Goal: Task Accomplishment & Management: Use online tool/utility

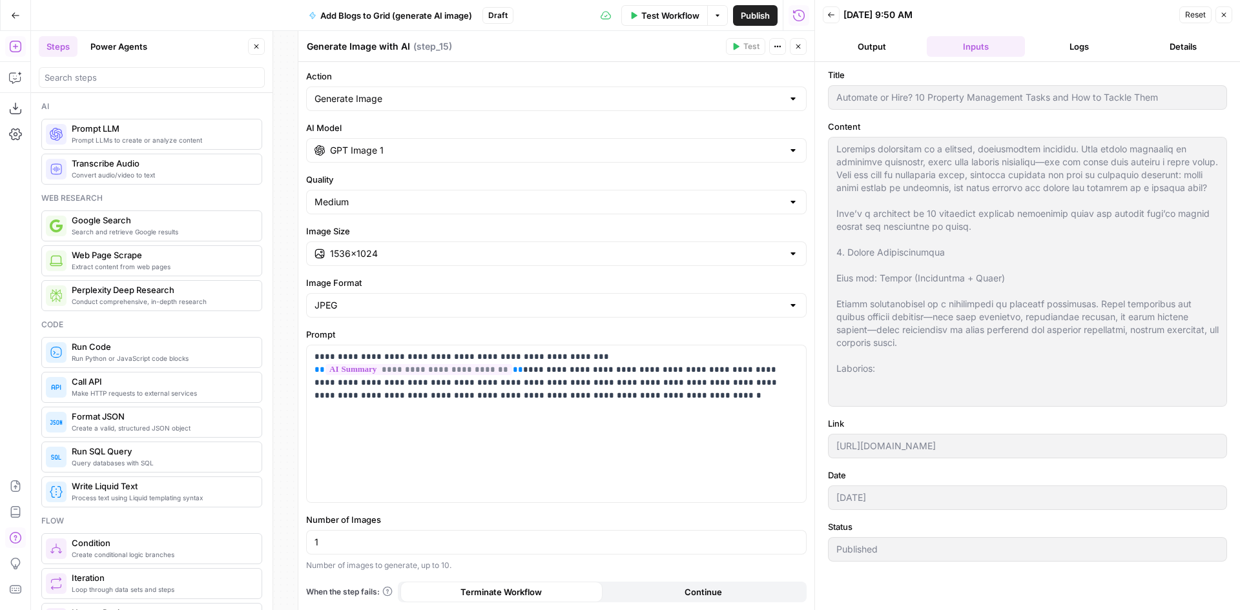
scroll to position [775, 0]
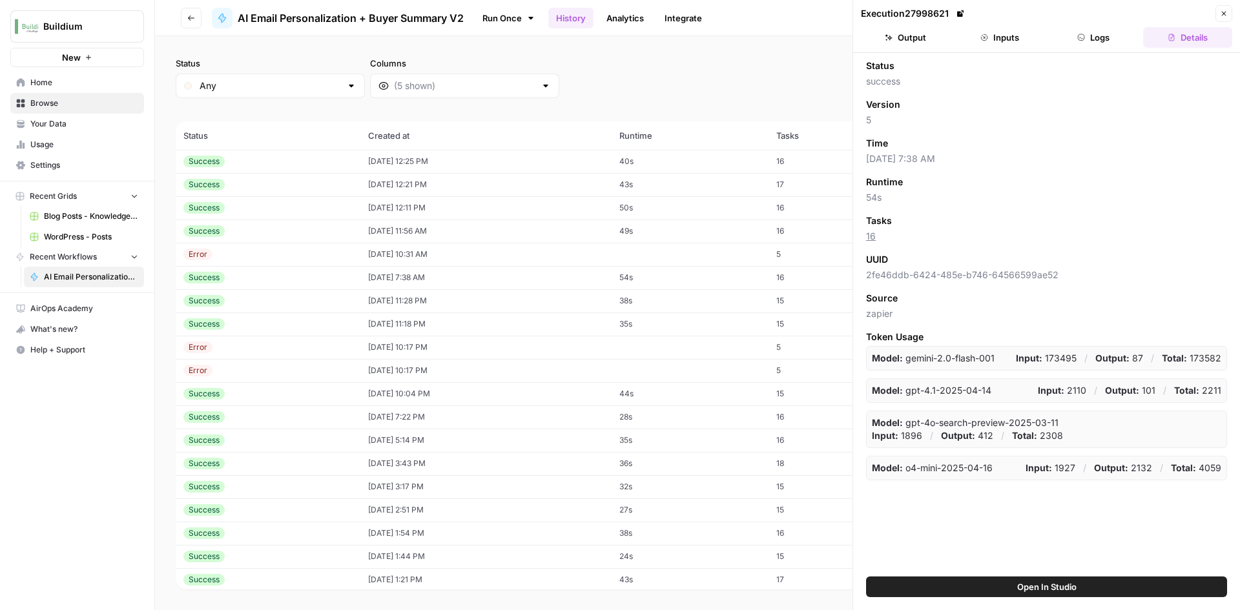
click at [491, 169] on td "08/25/25 at 12:25 PM" at bounding box center [485, 161] width 251 height 23
click at [922, 36] on button "Output" at bounding box center [905, 37] width 89 height 21
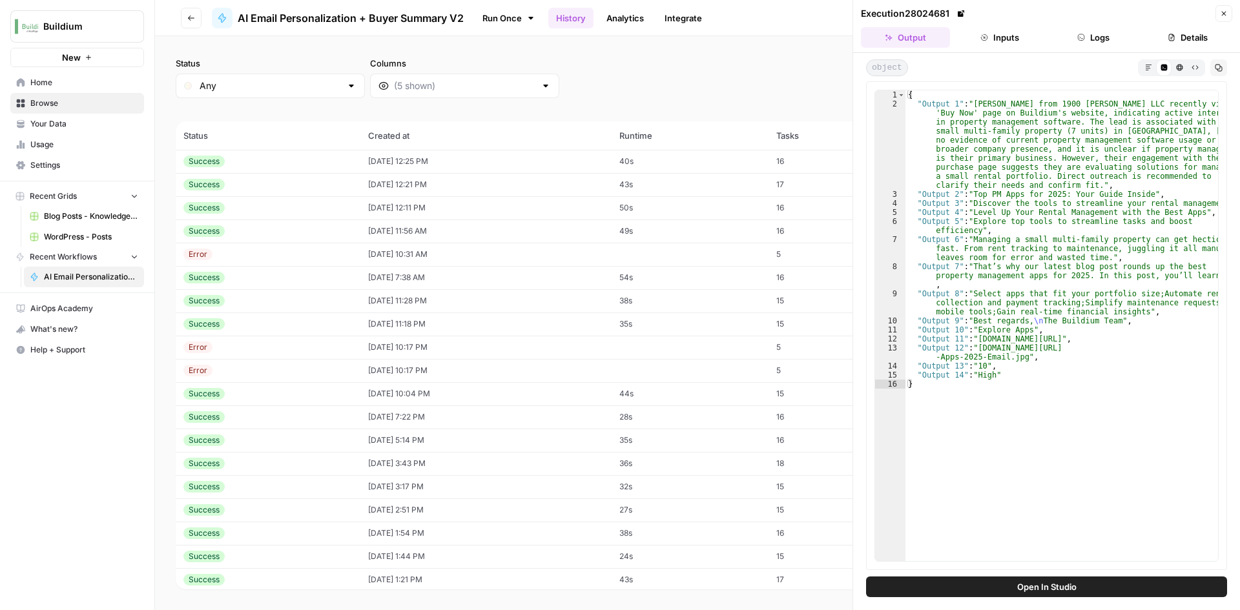
click at [447, 189] on td "[DATE] 12:21 PM" at bounding box center [485, 184] width 251 height 23
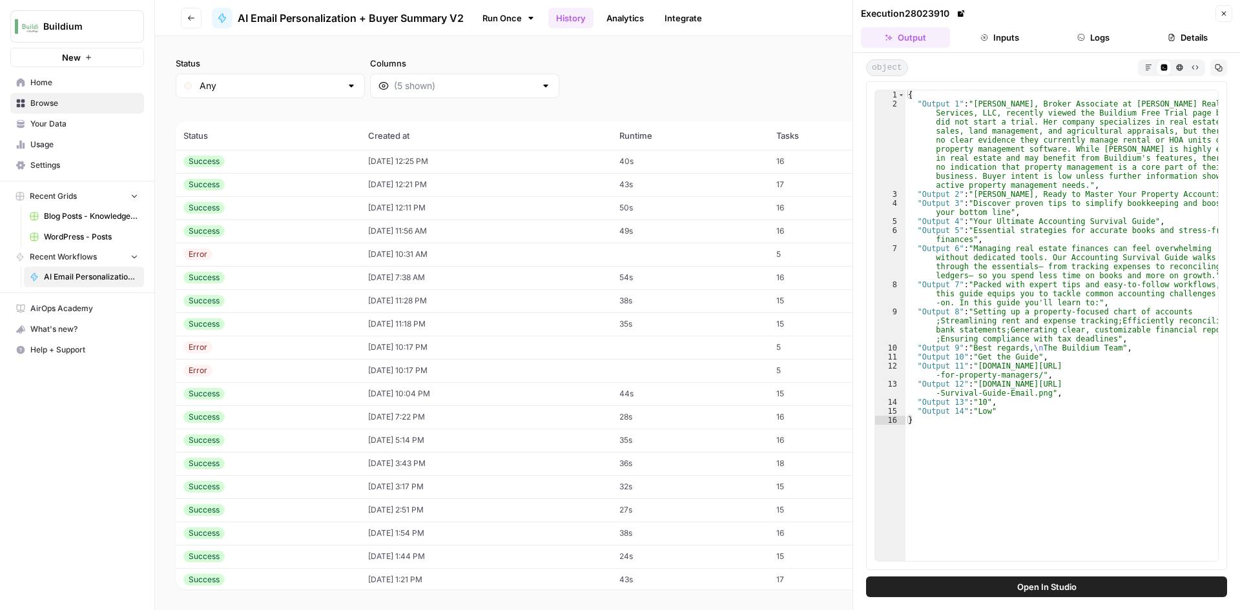
click at [457, 213] on td "08/25/25 at 12:11 PM" at bounding box center [485, 207] width 251 height 23
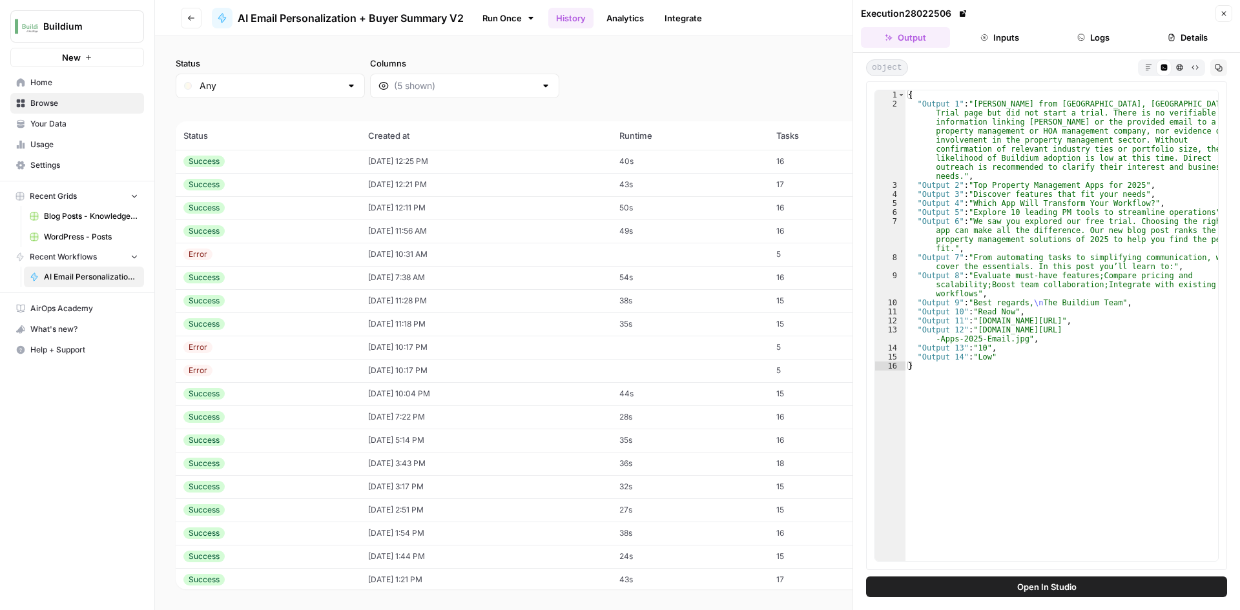
click at [453, 234] on td "08/25/25 at 11:56 AM" at bounding box center [485, 231] width 251 height 23
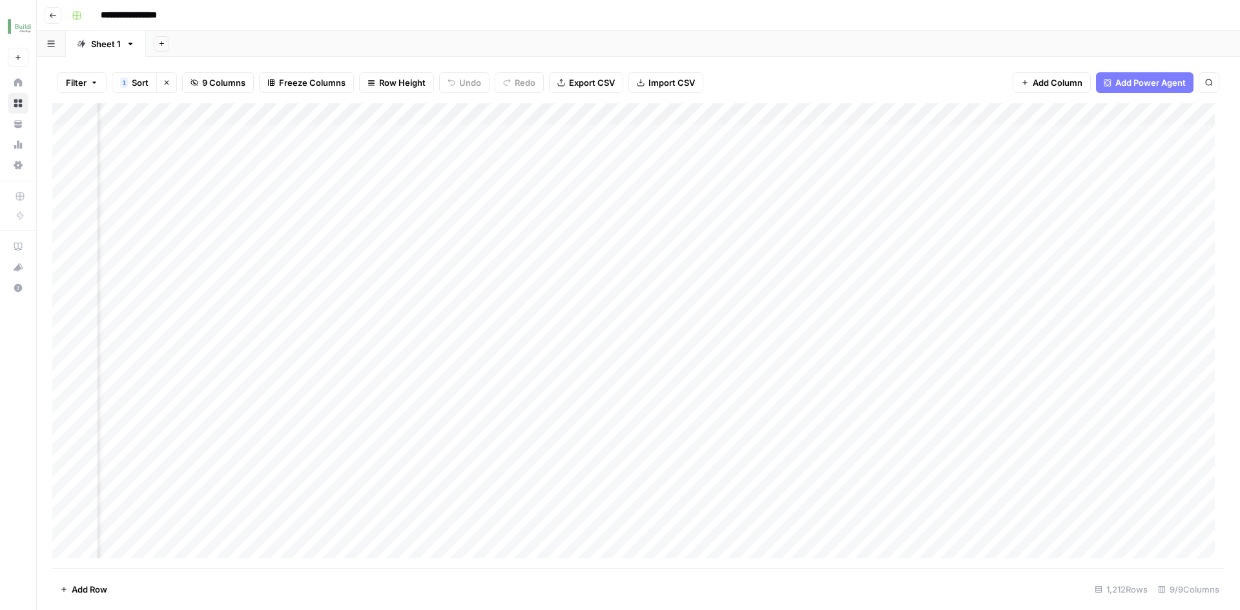
scroll to position [0, 180]
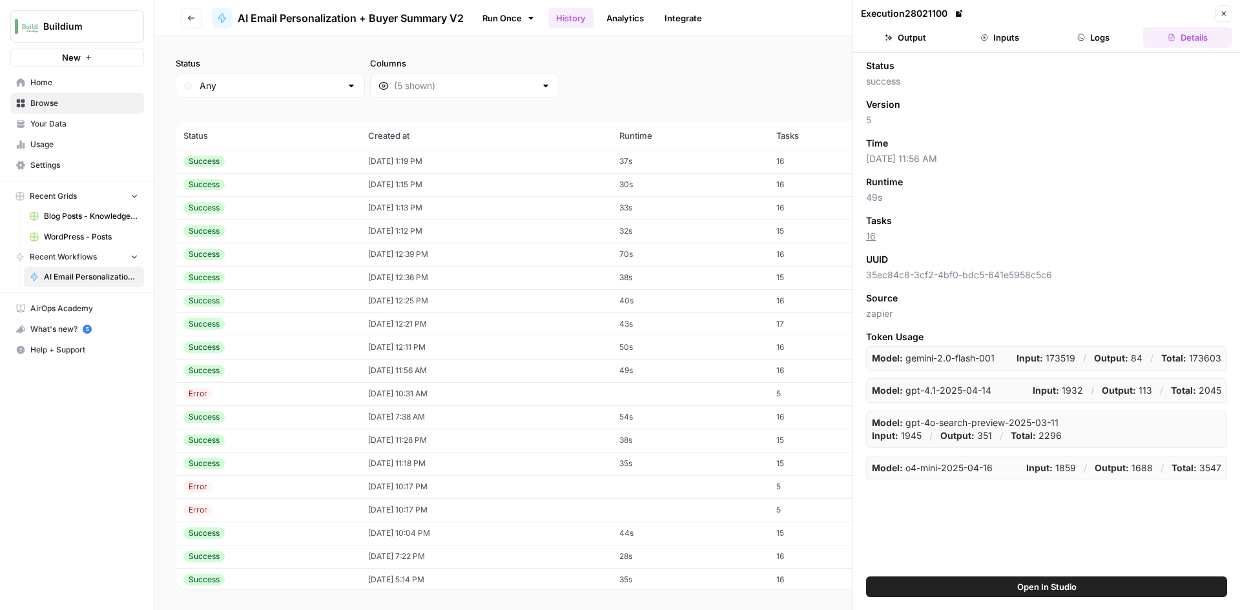
click at [261, 160] on div "Success" at bounding box center [267, 162] width 169 height 12
click at [912, 29] on button "Output" at bounding box center [905, 37] width 89 height 21
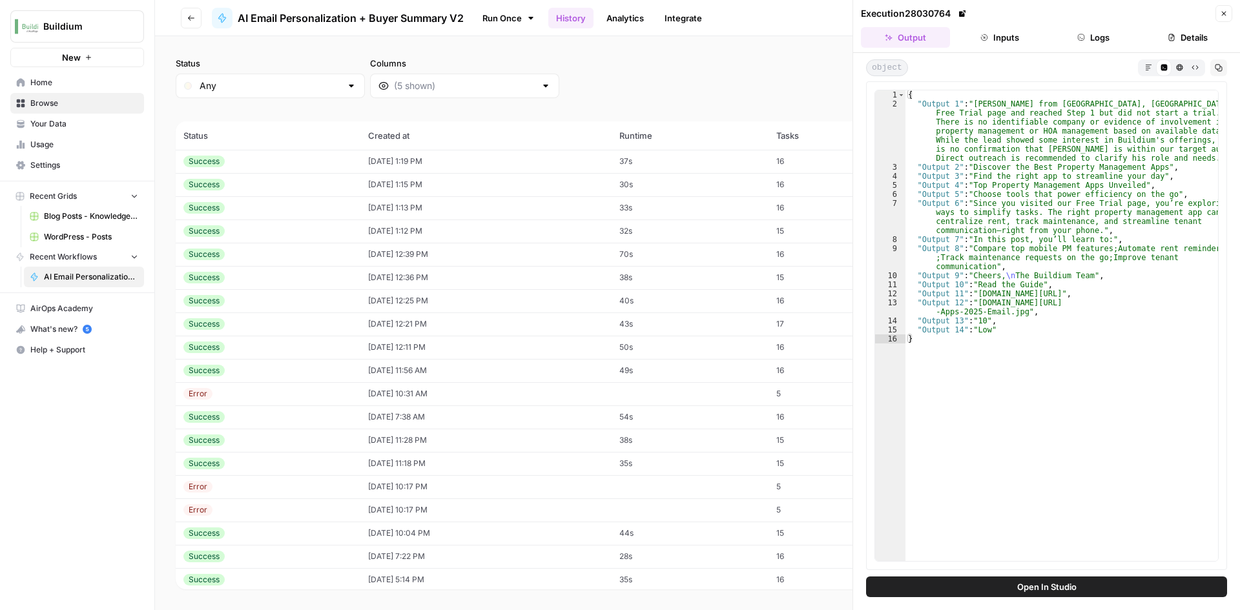
click at [422, 189] on td "08/25/25 at 1:15 PM" at bounding box center [485, 184] width 251 height 23
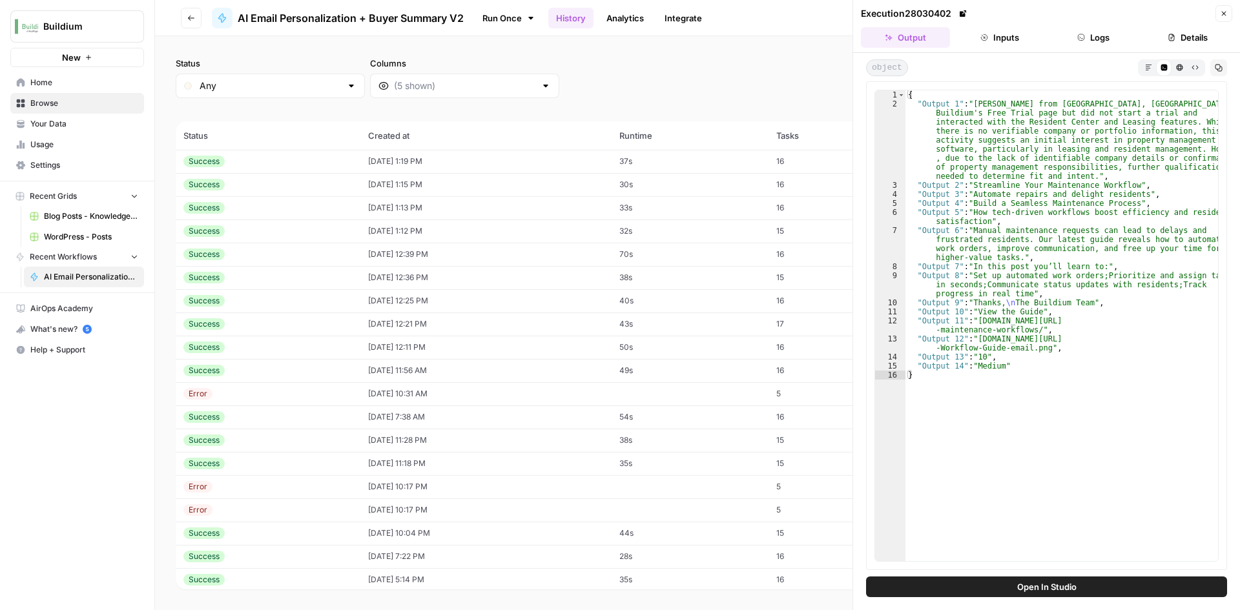
click at [417, 202] on td "08/25/25 at 1:13 PM" at bounding box center [485, 207] width 251 height 23
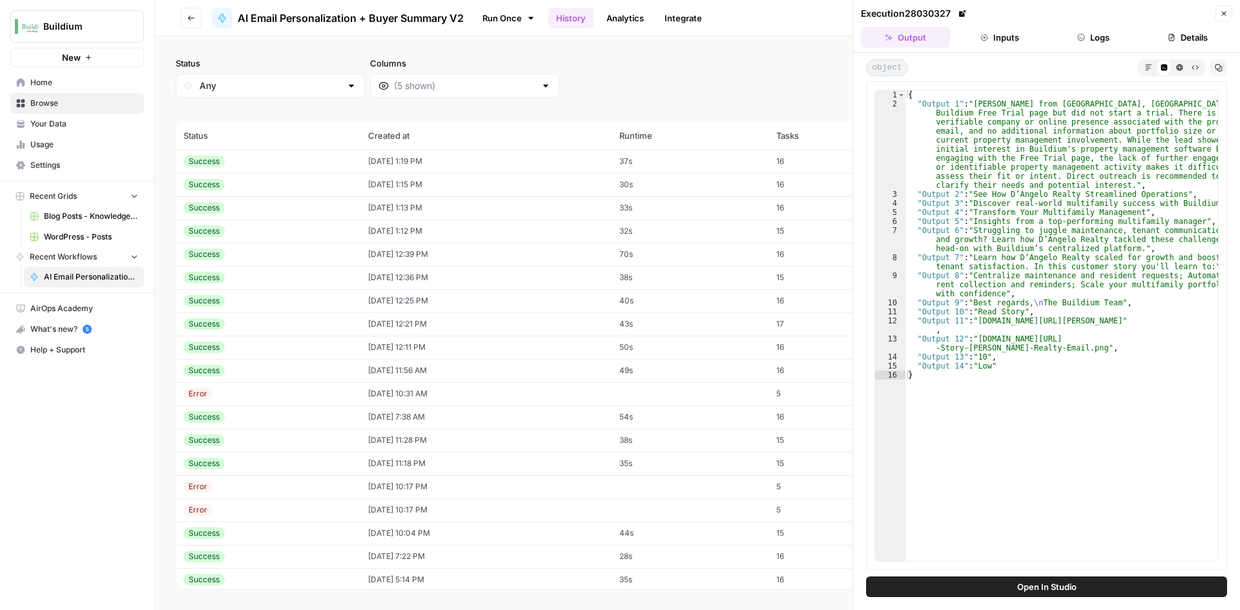
click at [246, 156] on div "Success" at bounding box center [267, 162] width 169 height 12
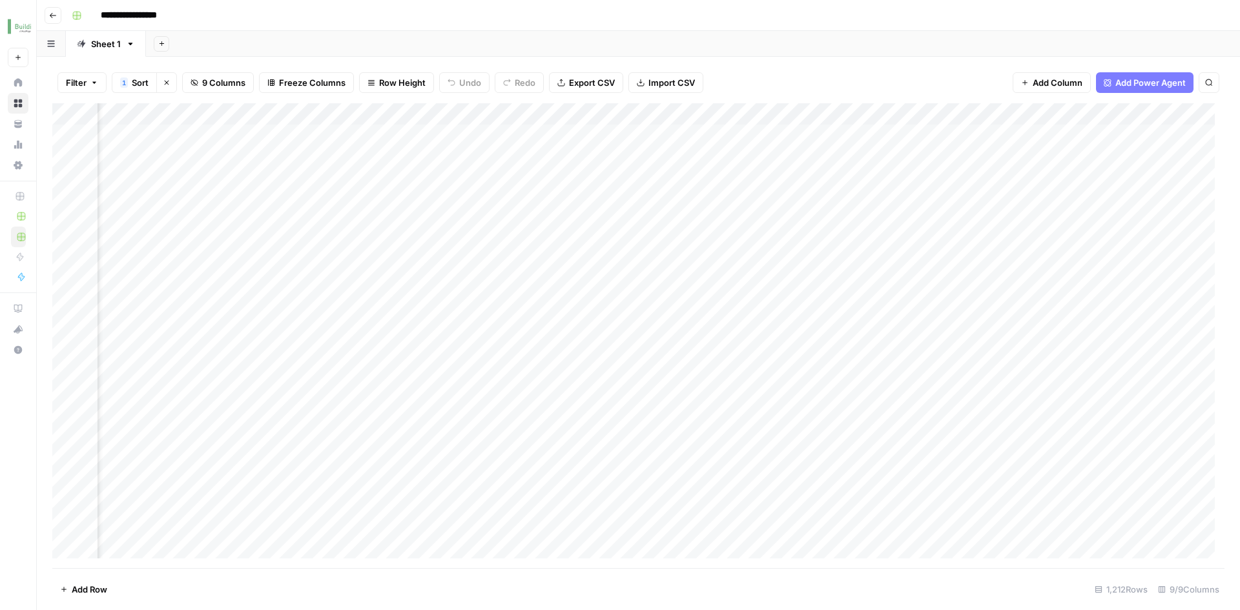
scroll to position [0, 180]
click at [856, 413] on div "Add Column" at bounding box center [638, 335] width 1172 height 465
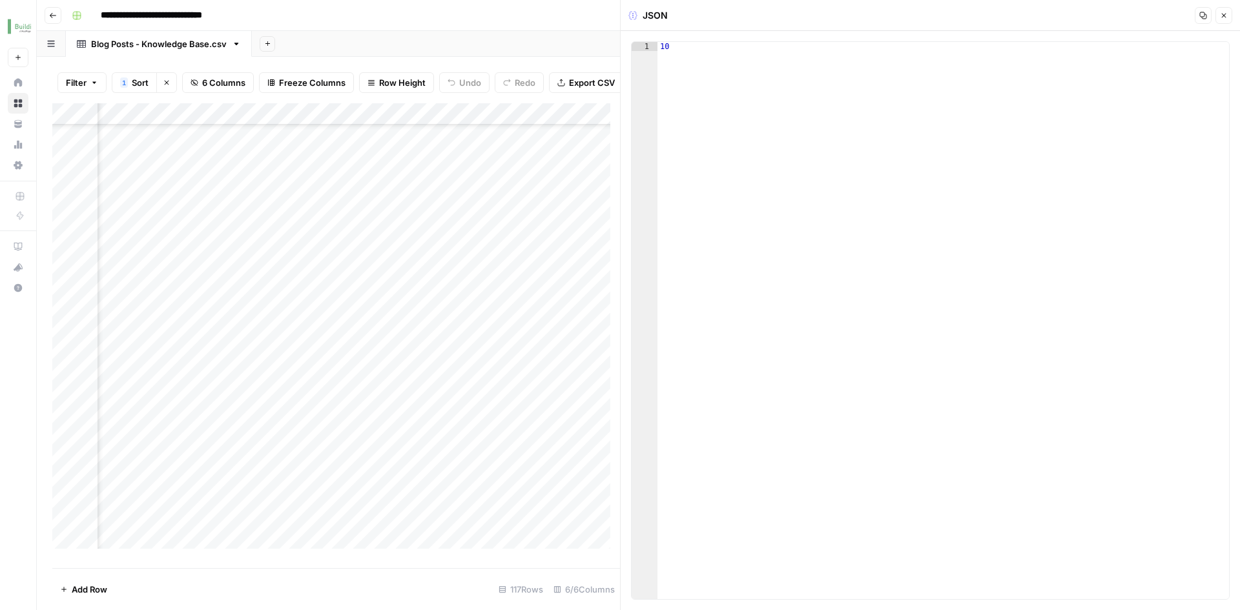
click at [701, 55] on div "10" at bounding box center [943, 329] width 572 height 575
type textarea "**"
click at [565, 61] on div "Filter 1 Sort Clear sorts 6 Columns Freeze Columns Row Height Undo Redo Export …" at bounding box center [328, 334] width 583 height 554
click at [1225, 21] on button "Close" at bounding box center [1224, 15] width 17 height 17
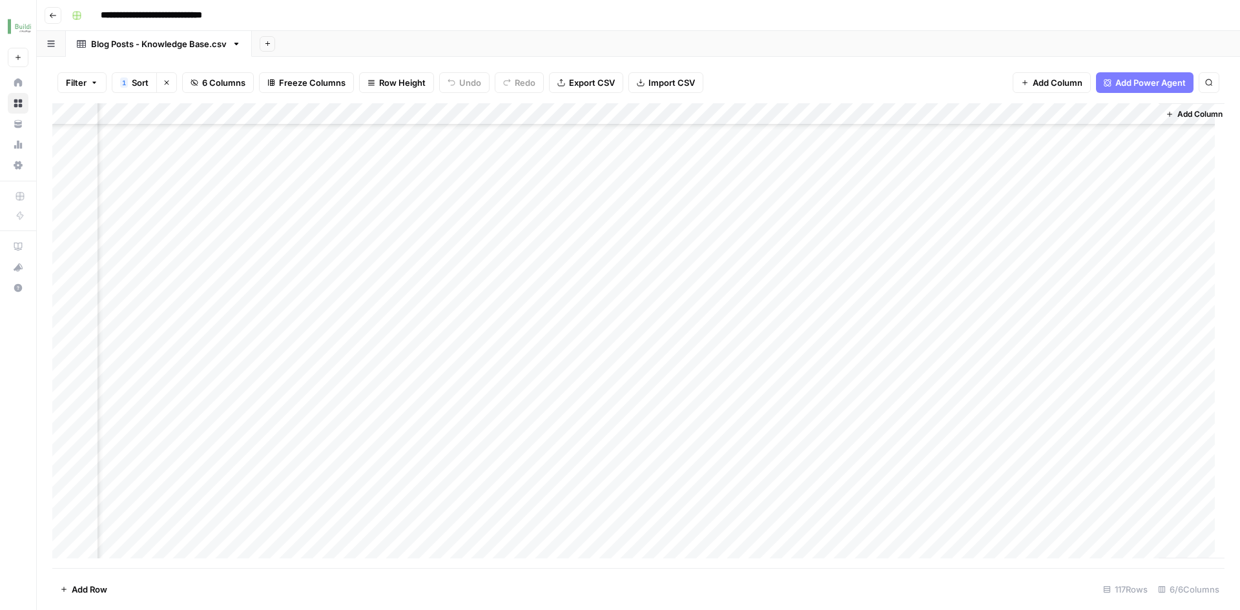
scroll to position [840, 150]
click at [890, 280] on div "Add Column" at bounding box center [638, 335] width 1172 height 465
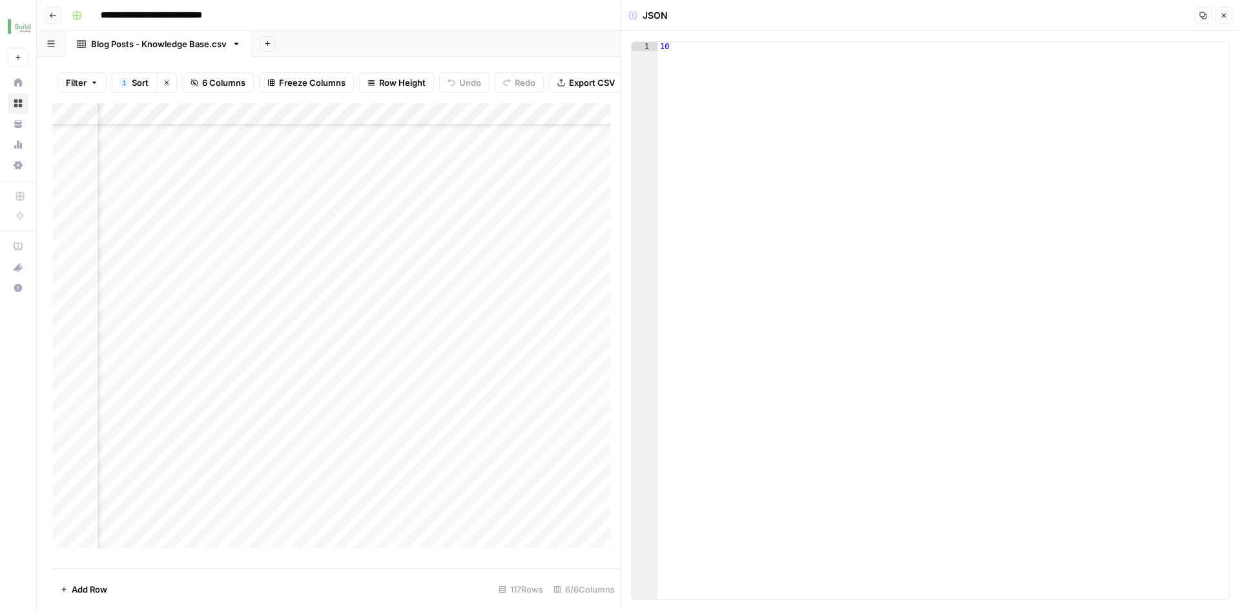
click at [701, 50] on div "10" at bounding box center [943, 329] width 572 height 575
type textarea "**"
click at [1221, 16] on icon "button" at bounding box center [1224, 16] width 8 height 8
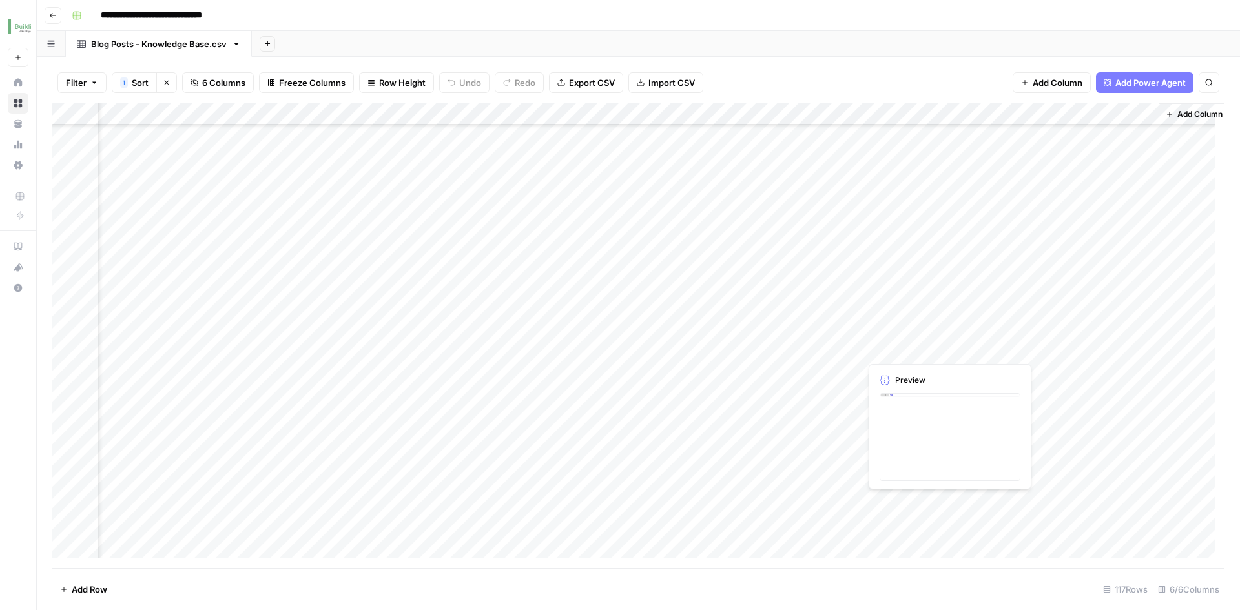
click at [872, 499] on div "Add Column" at bounding box center [638, 335] width 1172 height 465
click at [880, 501] on div "Add Column" at bounding box center [638, 335] width 1172 height 465
click at [880, 501] on div at bounding box center [893, 503] width 67 height 24
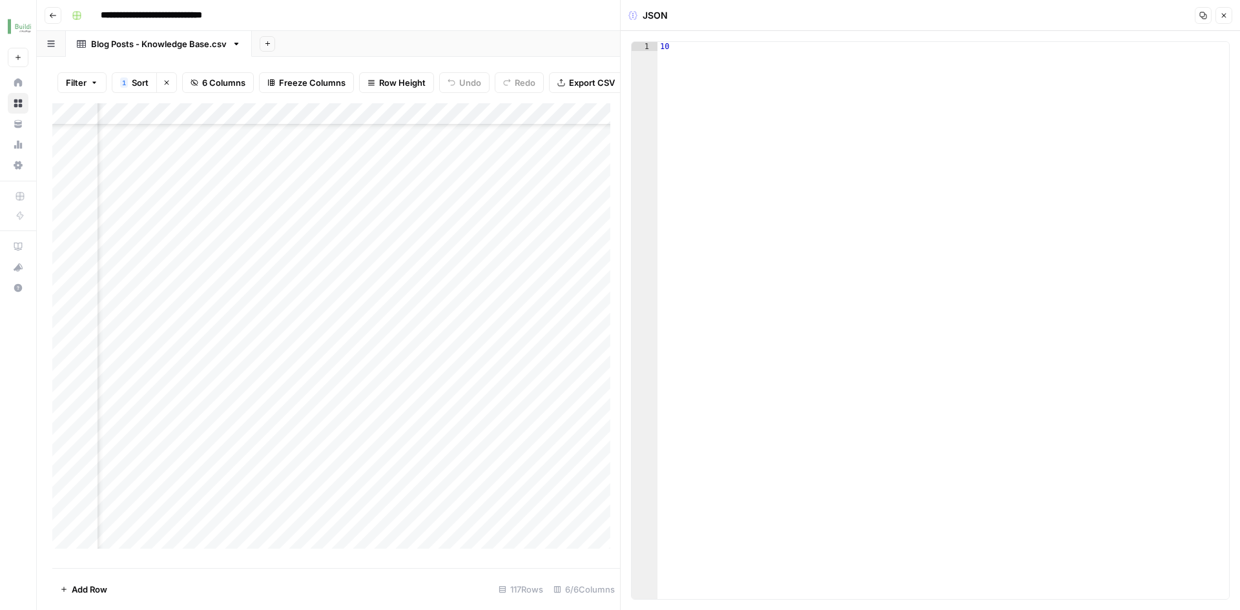
click at [679, 41] on div "1 10 XXXXXXXXXXXXXXXXXXXXXXXXXXXXXXXXXXXXXXXXXXXXXXXXXXXXXXXXXXXXXXXXXXXXXXXXXX…" at bounding box center [930, 320] width 619 height 579
click at [678, 45] on div "10" at bounding box center [943, 329] width 572 height 575
click at [1040, 123] on div "15" at bounding box center [943, 329] width 572 height 575
type textarea "**"
click at [1223, 20] on button "Close" at bounding box center [1224, 15] width 17 height 17
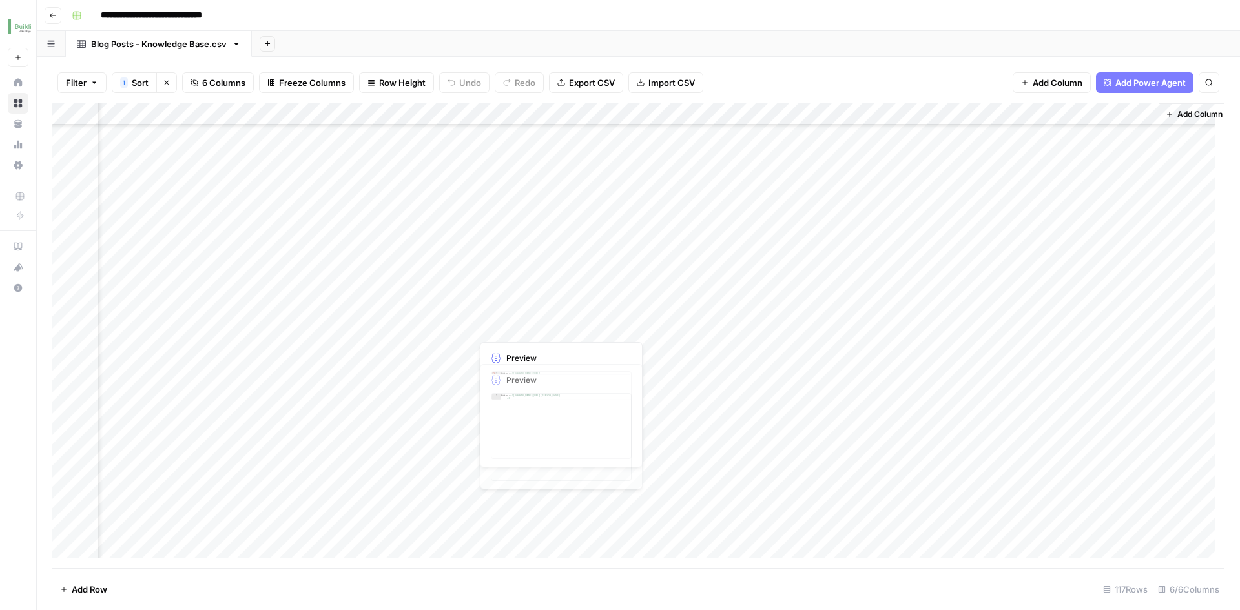
scroll to position [904, 150]
click at [892, 464] on div "Add Column" at bounding box center [638, 335] width 1172 height 465
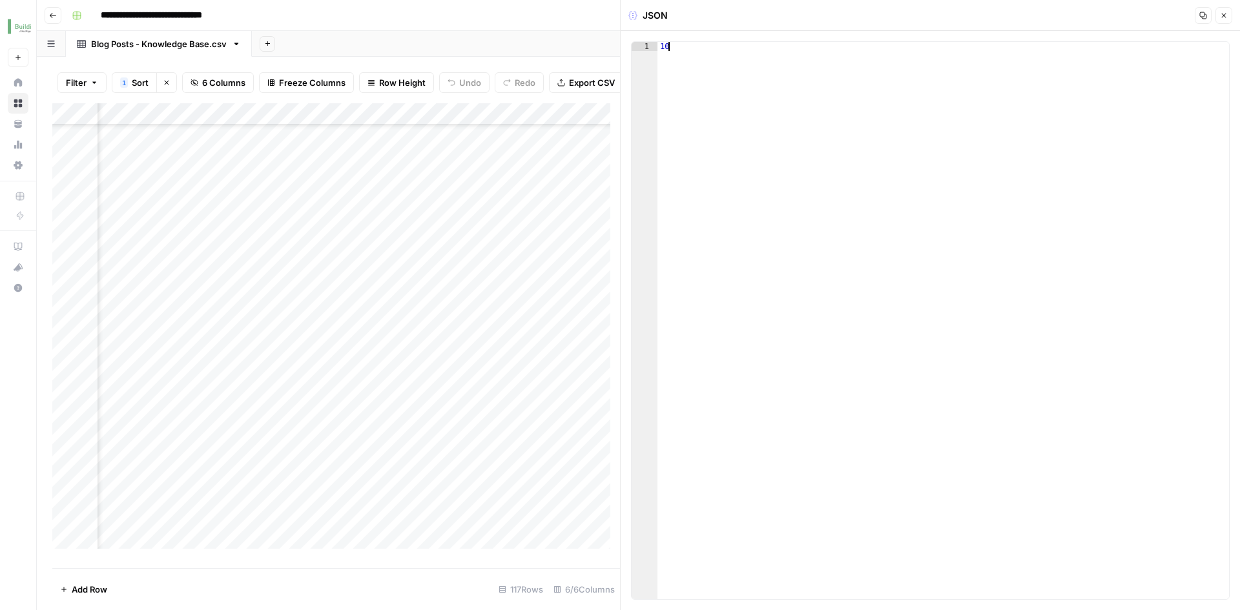
click at [693, 50] on div "10" at bounding box center [943, 329] width 572 height 575
type textarea "**"
click at [1220, 21] on button "Close" at bounding box center [1224, 15] width 17 height 17
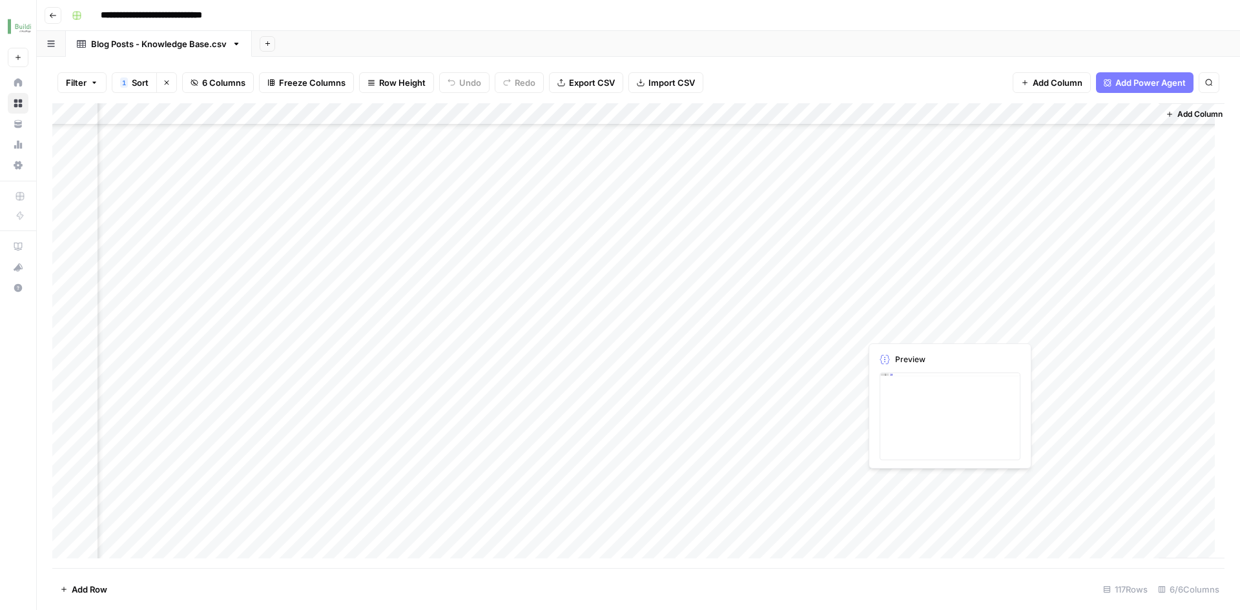
click at [873, 484] on div "Add Column" at bounding box center [638, 335] width 1172 height 465
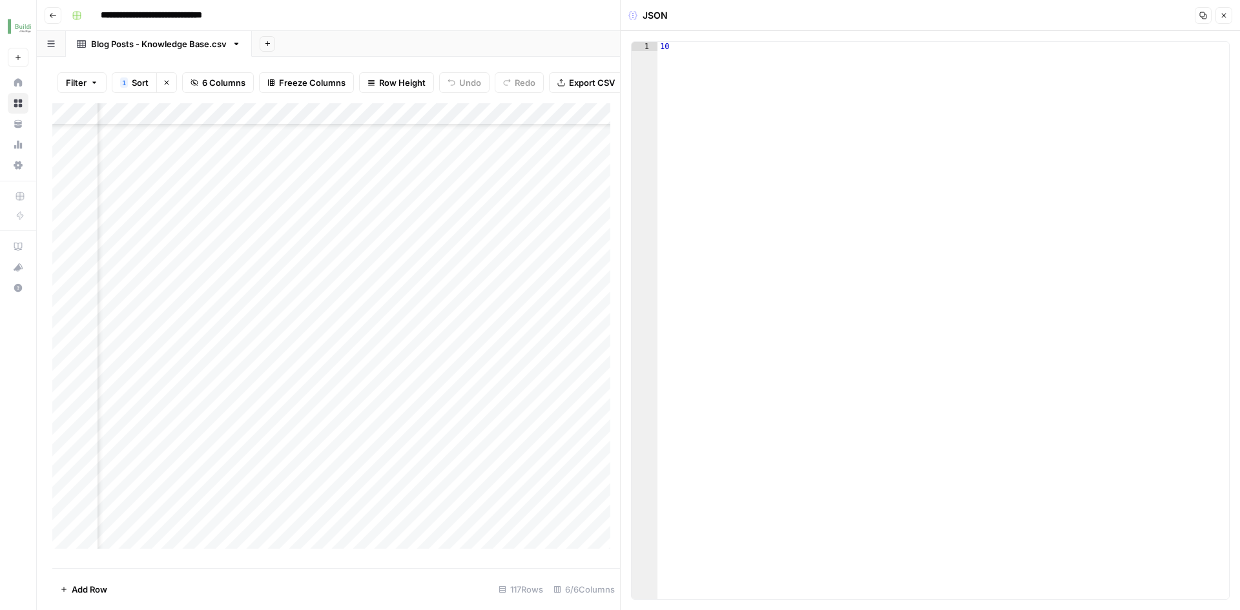
click at [695, 59] on div "10" at bounding box center [943, 329] width 572 height 575
type textarea "**"
click at [592, 16] on div "**********" at bounding box center [647, 15] width 1161 height 21
click at [1224, 21] on button "Close" at bounding box center [1224, 15] width 17 height 17
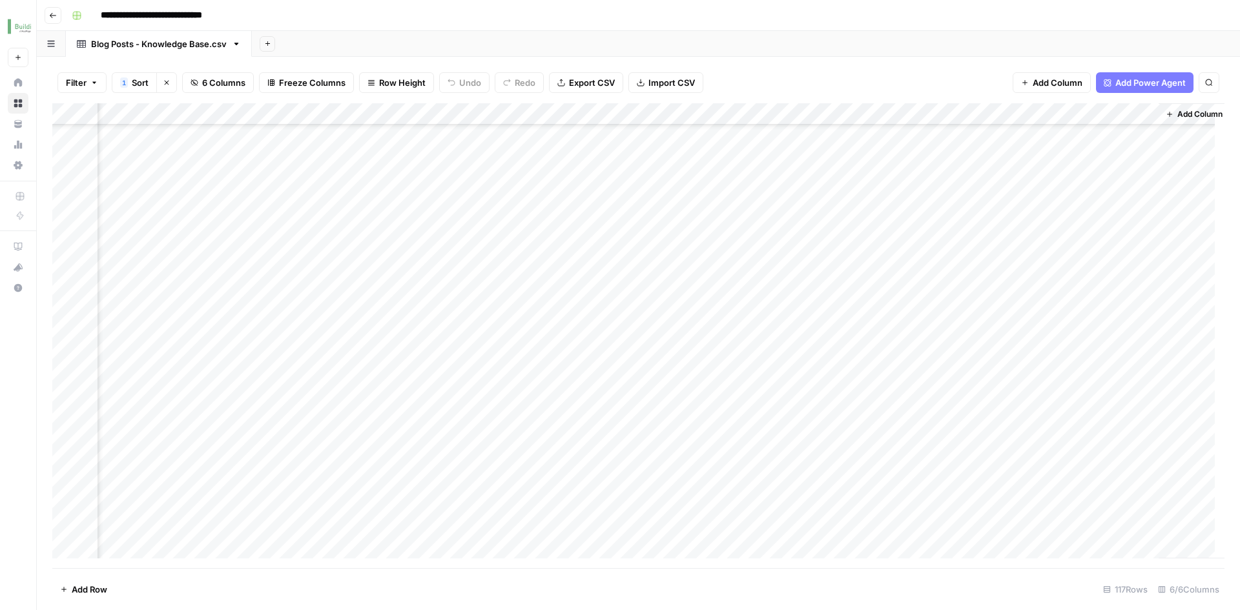
scroll to position [452, 150]
click at [889, 424] on div "Add Column" at bounding box center [638, 335] width 1172 height 465
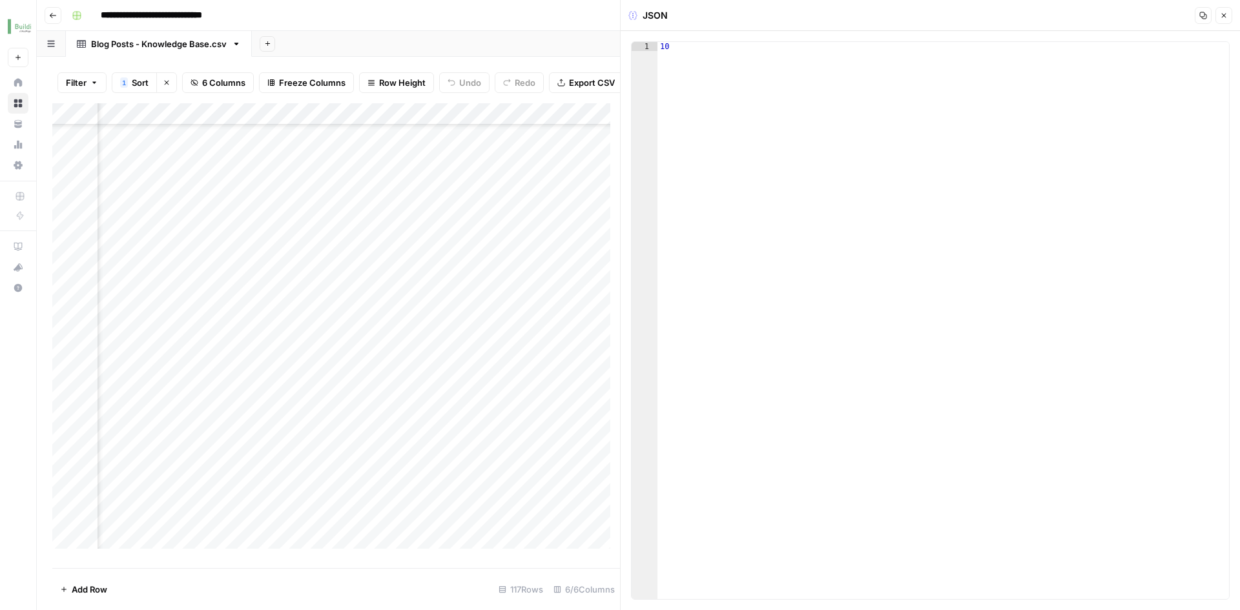
click at [692, 63] on div "10" at bounding box center [943, 329] width 572 height 575
type textarea "**"
click at [1227, 20] on button "Close" at bounding box center [1224, 15] width 17 height 17
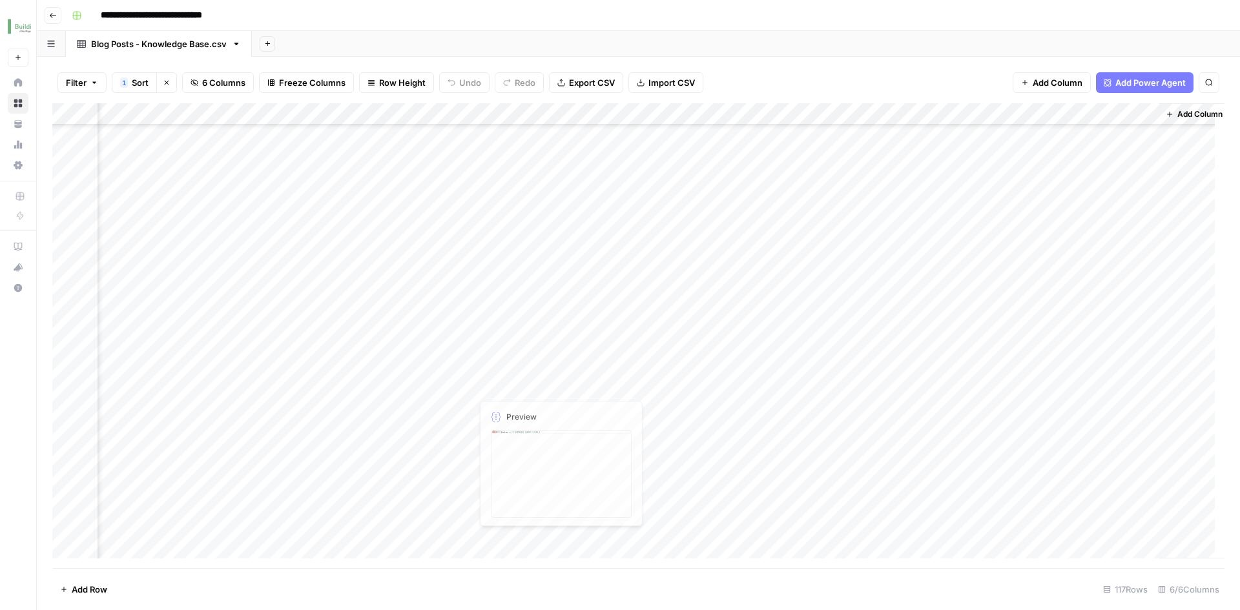
click at [869, 385] on div "Add Column" at bounding box center [638, 335] width 1172 height 465
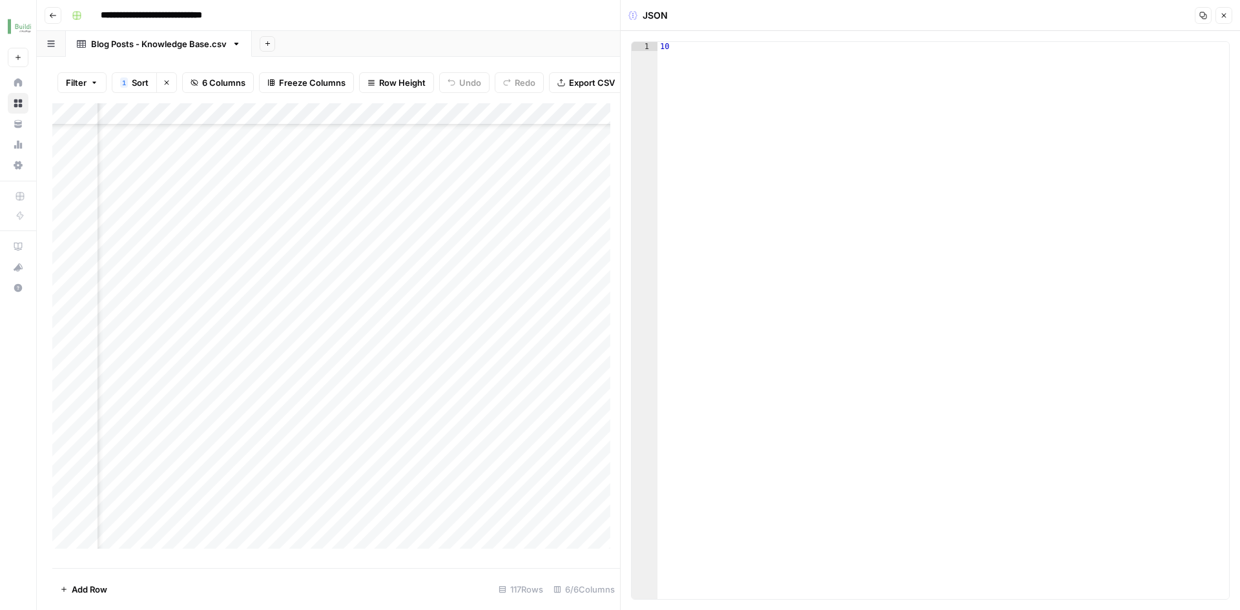
click at [695, 47] on div "10" at bounding box center [943, 329] width 572 height 575
type textarea "**"
click at [1225, 18] on icon "button" at bounding box center [1224, 16] width 8 height 8
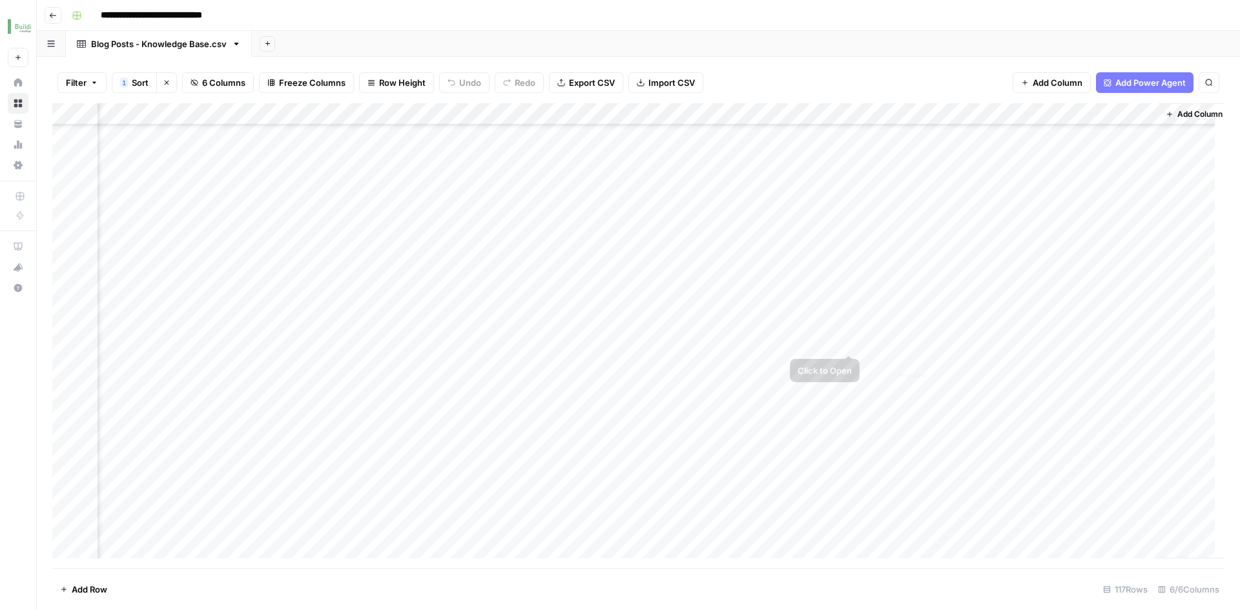
click at [886, 359] on div "Add Column" at bounding box center [638, 335] width 1172 height 465
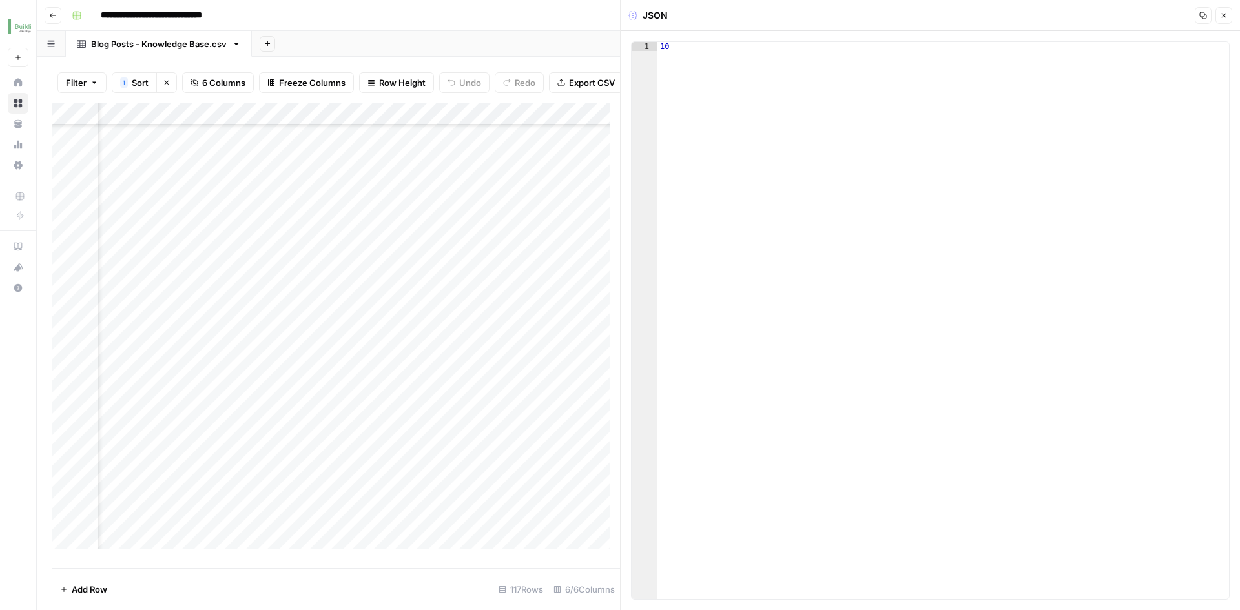
click at [745, 45] on div "10" at bounding box center [943, 329] width 572 height 575
type textarea "**"
click at [1225, 22] on button "Close" at bounding box center [1224, 15] width 17 height 17
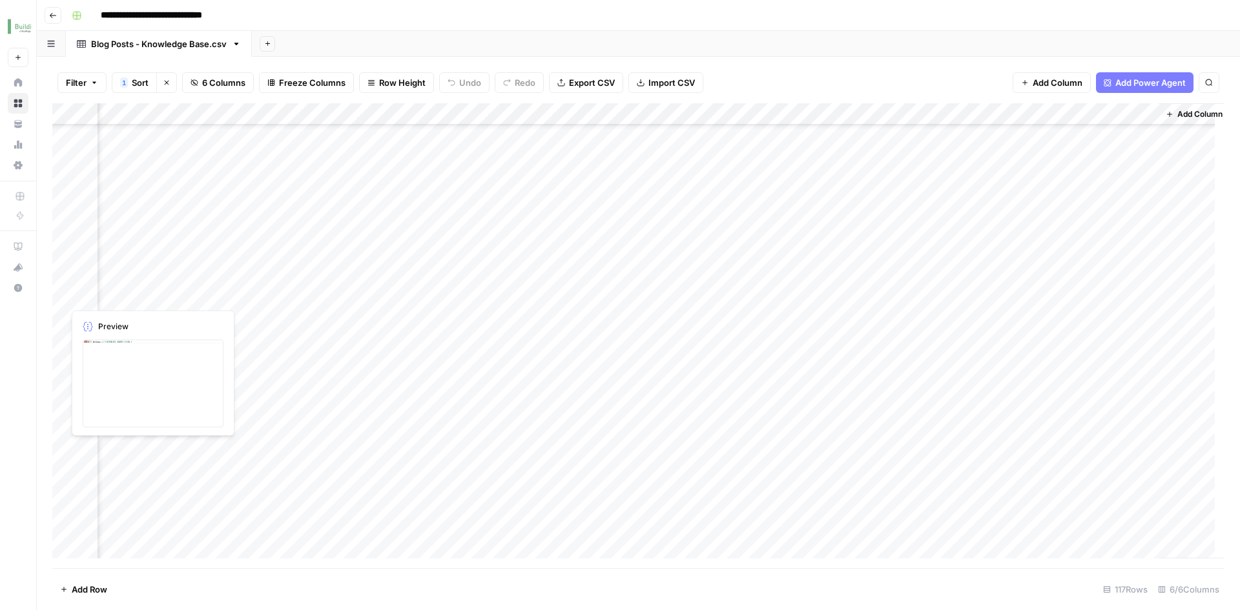
scroll to position [258, 150]
click at [871, 273] on div "Add Column" at bounding box center [638, 335] width 1172 height 465
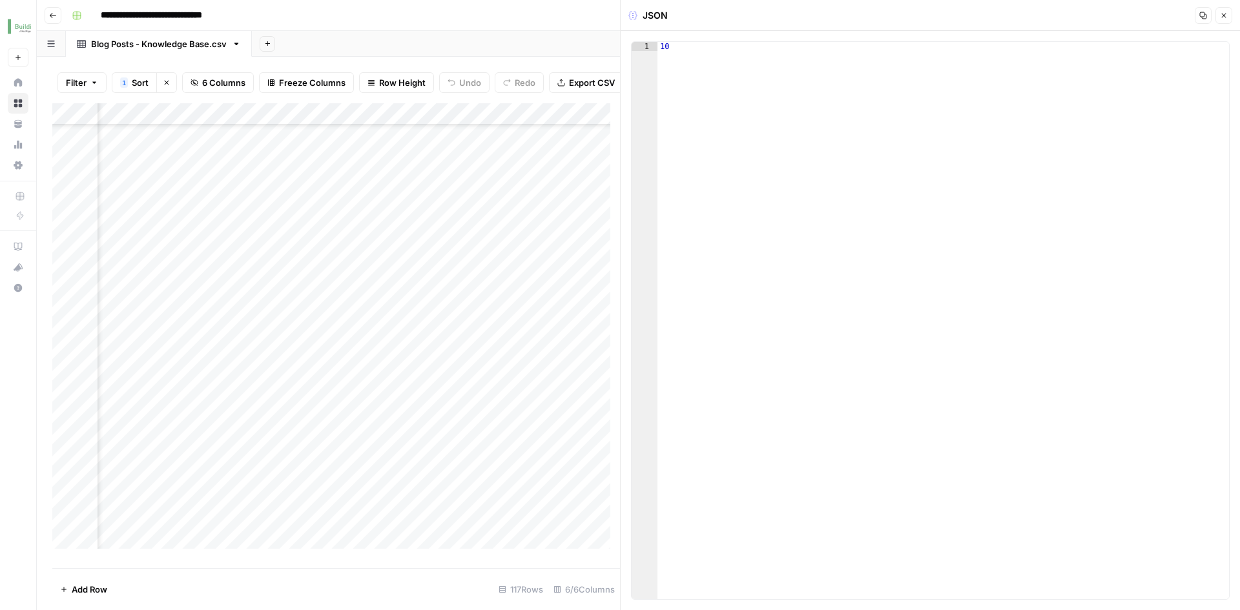
click at [725, 56] on div "10" at bounding box center [943, 329] width 572 height 575
type textarea "**"
click at [1219, 21] on button "Close" at bounding box center [1224, 15] width 17 height 17
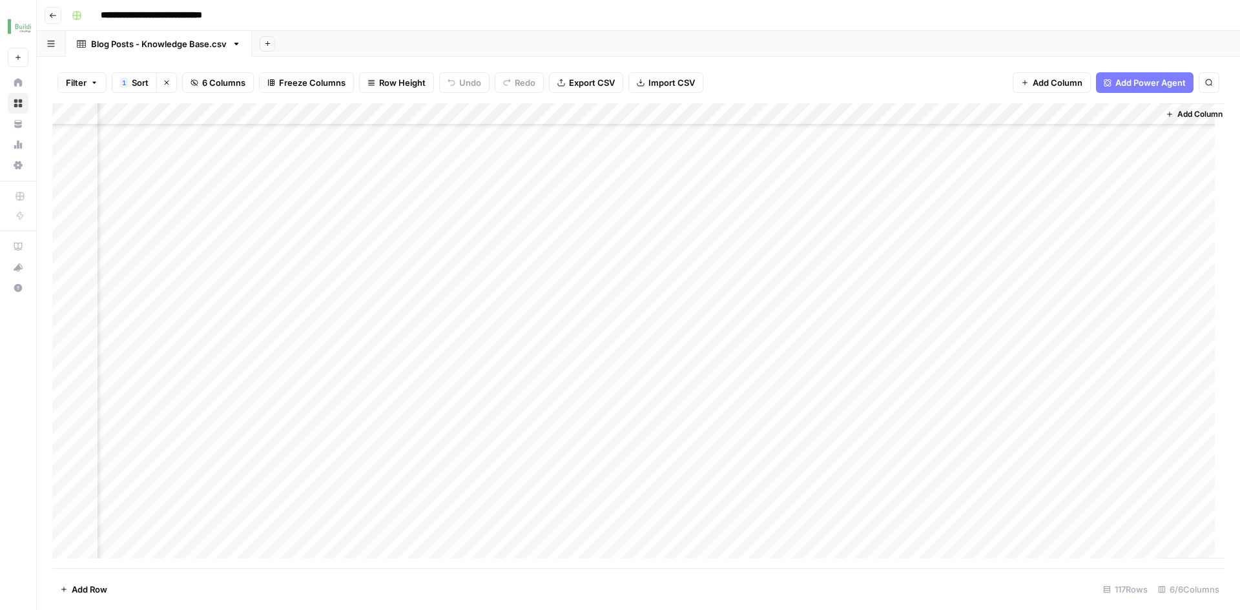
scroll to position [65, 150]
click at [877, 382] on div "Add Column" at bounding box center [638, 335] width 1172 height 465
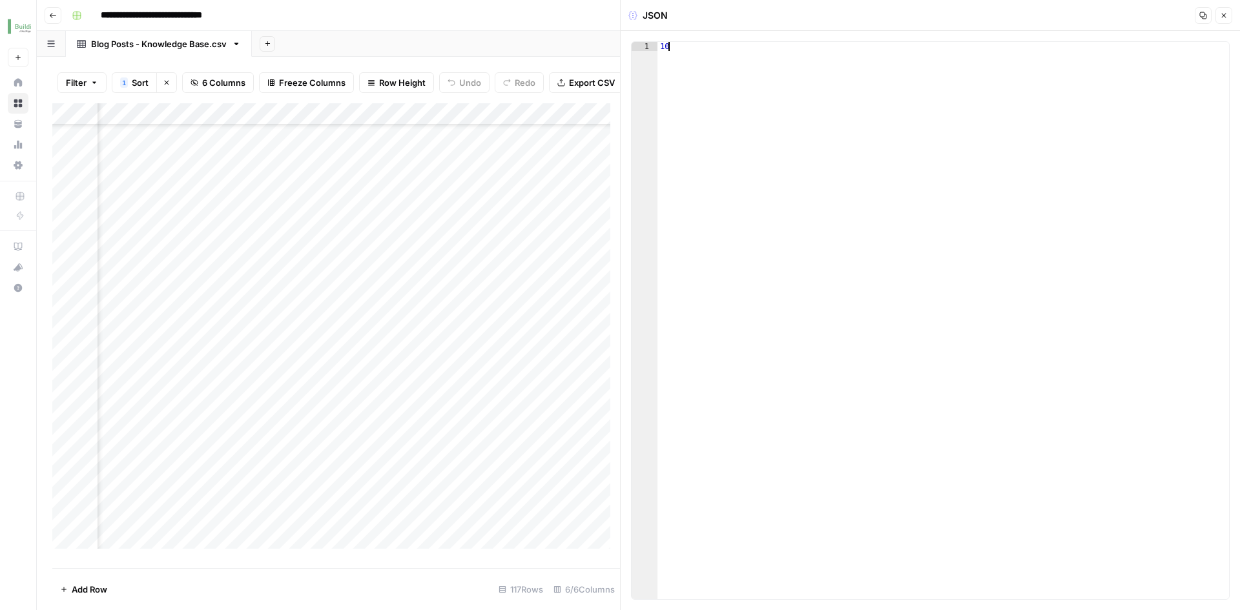
click at [709, 45] on div "10" at bounding box center [943, 329] width 572 height 575
type textarea "**"
click at [1232, 19] on button "Close" at bounding box center [1224, 15] width 17 height 17
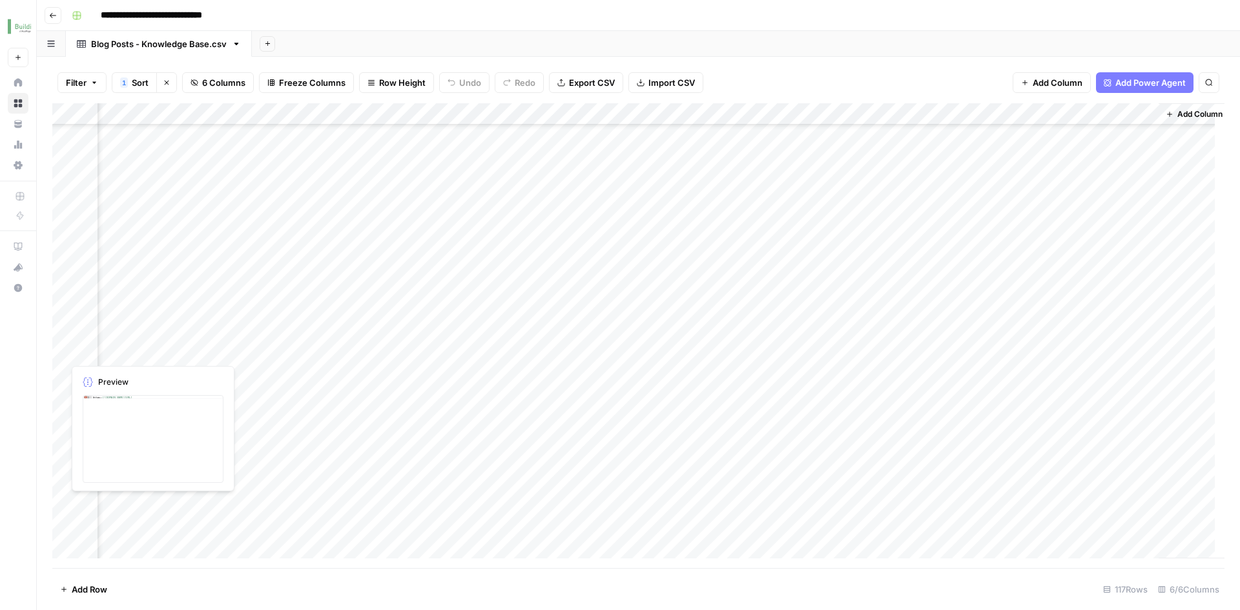
scroll to position [969, 150]
click at [890, 307] on div "Add Column" at bounding box center [638, 335] width 1172 height 465
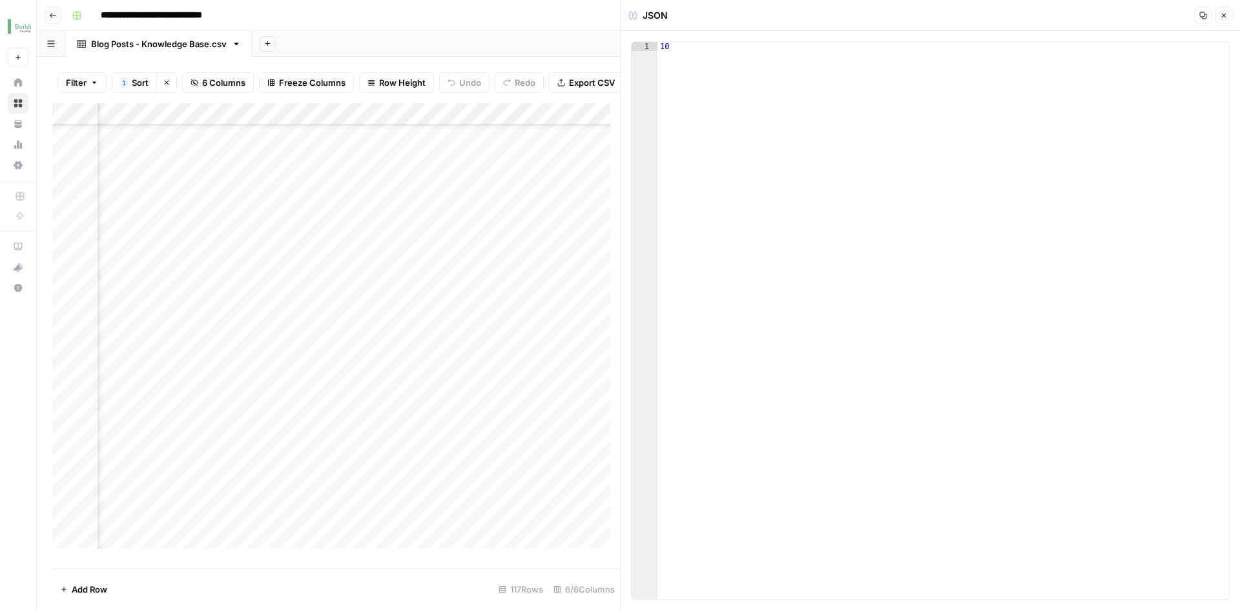
click at [685, 56] on div "10" at bounding box center [943, 329] width 572 height 575
type textarea "**"
click at [1221, 21] on button "Close" at bounding box center [1224, 15] width 17 height 17
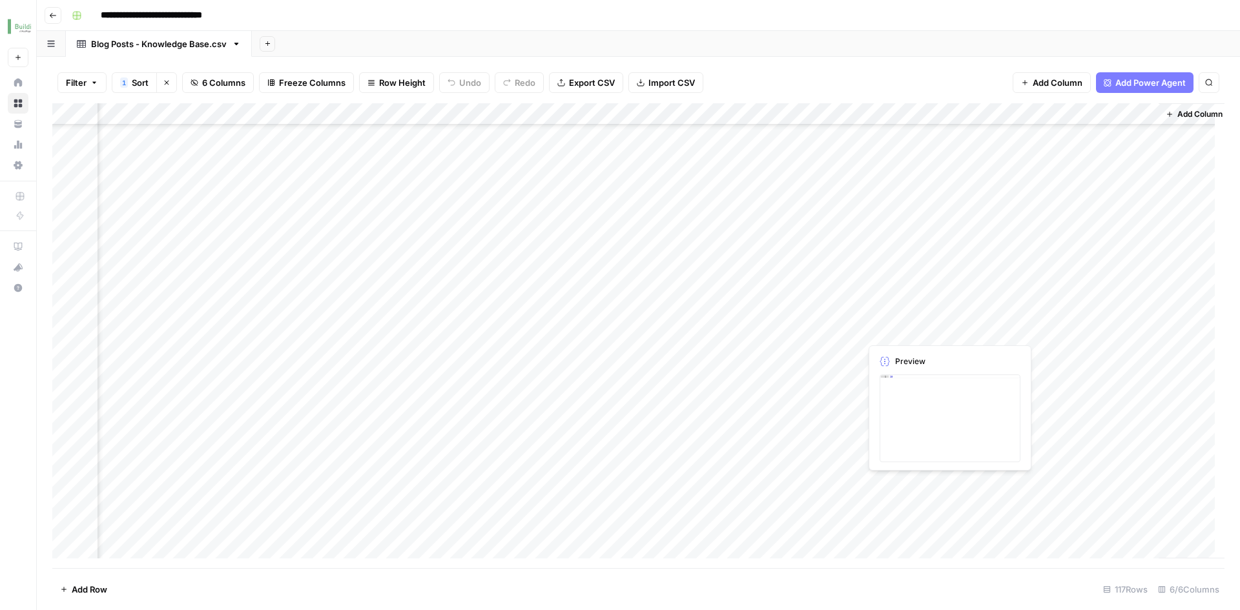
click at [873, 334] on div "Add Column" at bounding box center [638, 335] width 1172 height 465
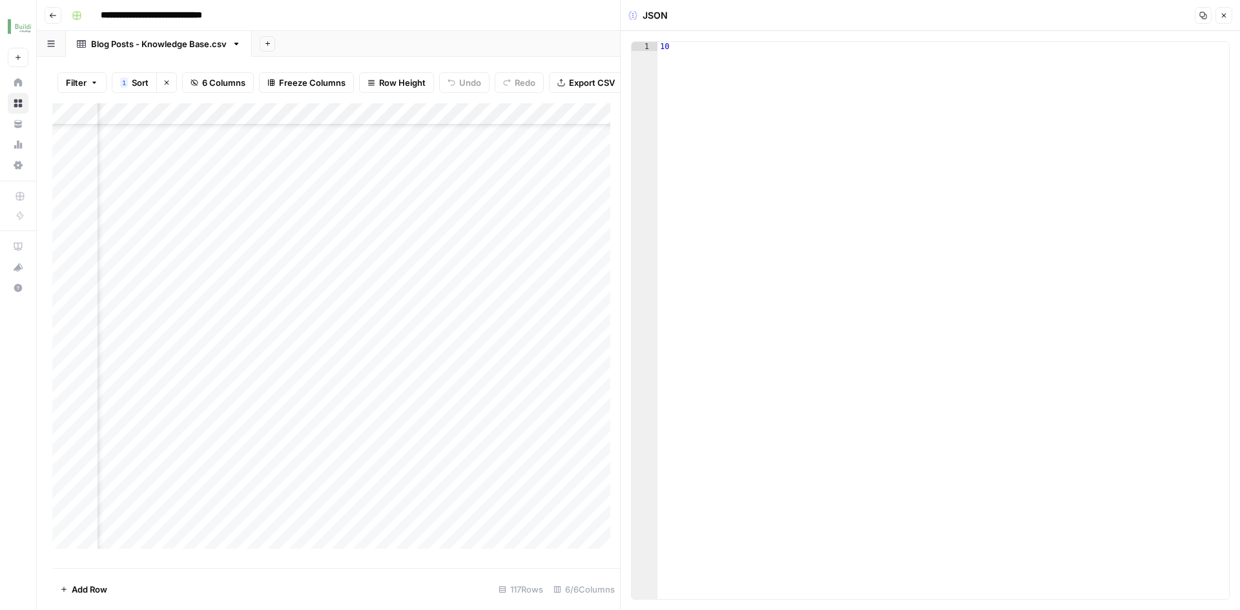
click at [764, 93] on div "10" at bounding box center [943, 329] width 572 height 575
type textarea "**"
click at [1223, 23] on button "Close" at bounding box center [1224, 15] width 17 height 17
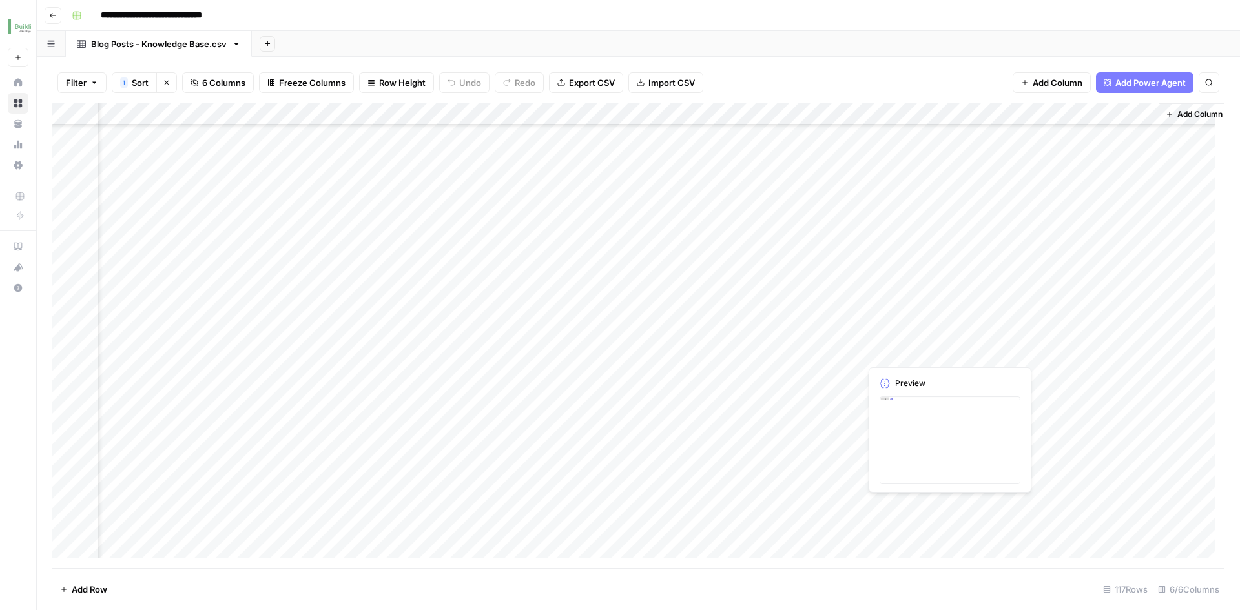
click at [880, 356] on div "Add Column" at bounding box center [638, 335] width 1172 height 465
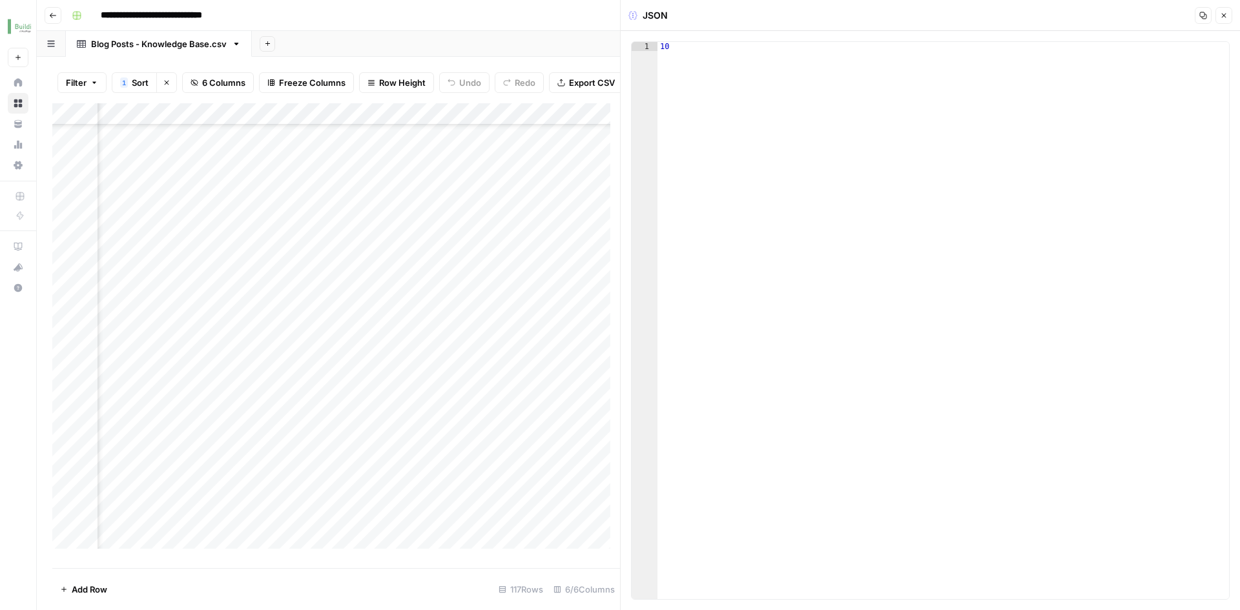
click at [791, 85] on div "10" at bounding box center [943, 329] width 572 height 575
type textarea "**"
click at [1220, 16] on icon "button" at bounding box center [1224, 16] width 8 height 8
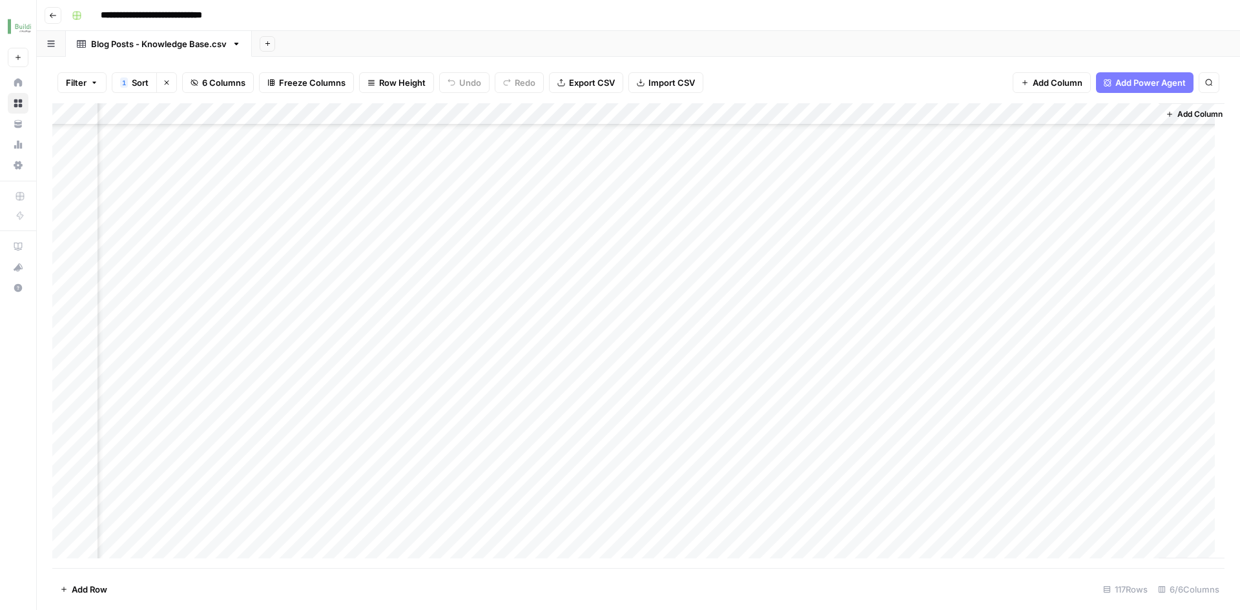
scroll to position [1163, 150]
click at [873, 332] on div "Add Column" at bounding box center [638, 335] width 1172 height 465
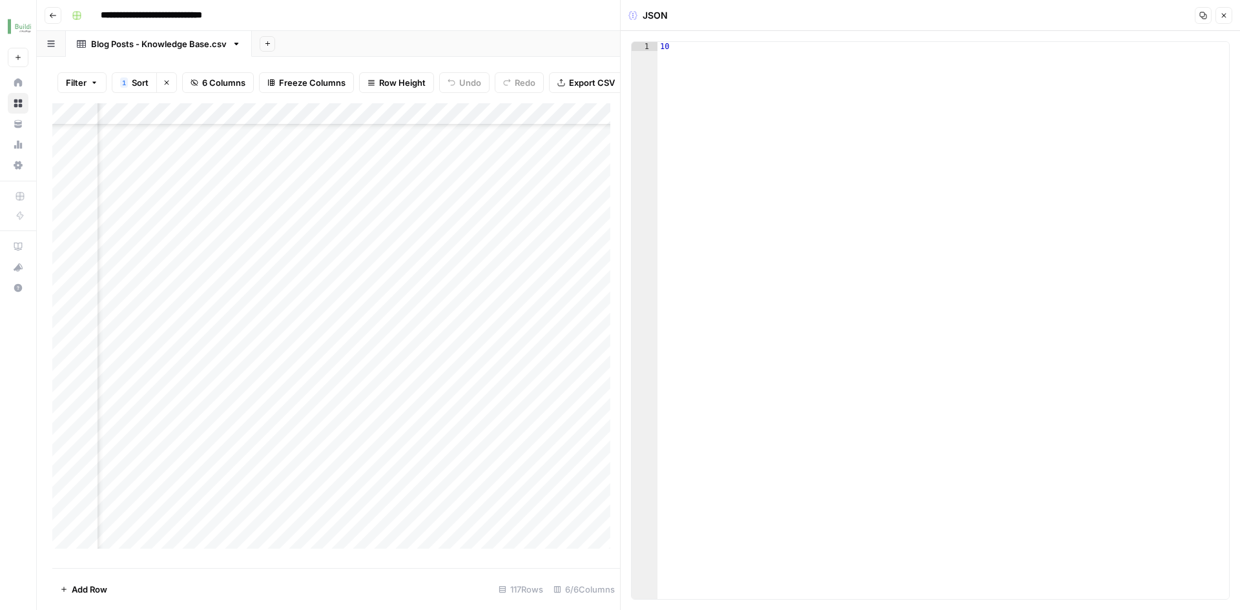
click at [768, 81] on div "10" at bounding box center [943, 329] width 572 height 575
type textarea "**"
click at [1225, 23] on button "Close" at bounding box center [1224, 15] width 17 height 17
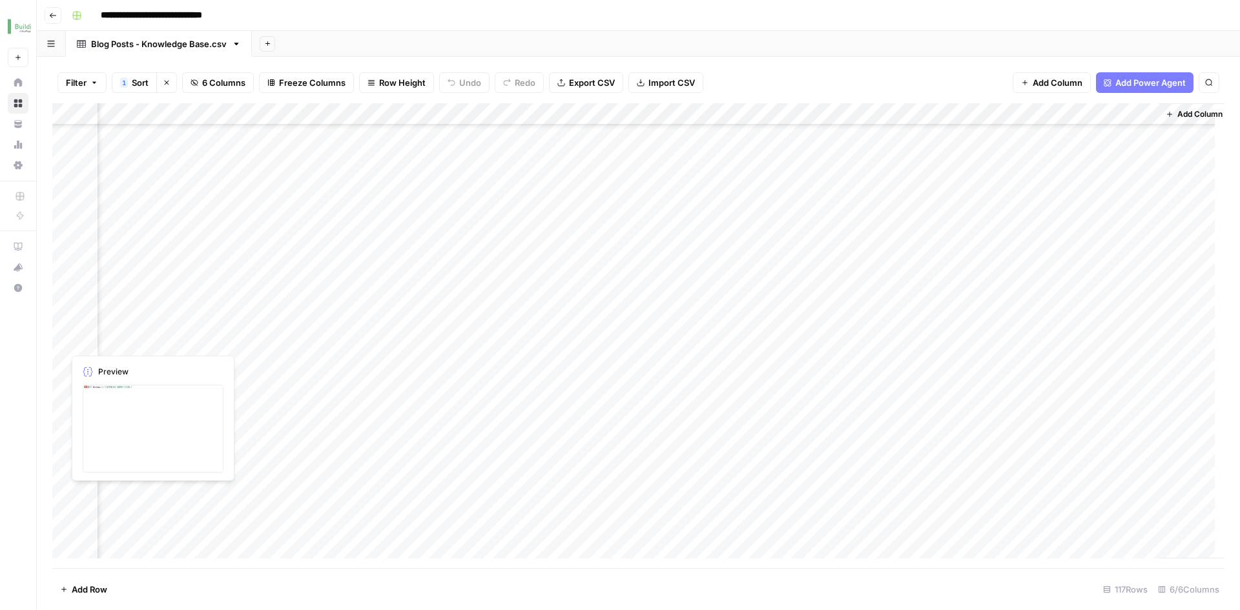
scroll to position [1550, 150]
click at [872, 249] on div "Add Column" at bounding box center [638, 335] width 1172 height 465
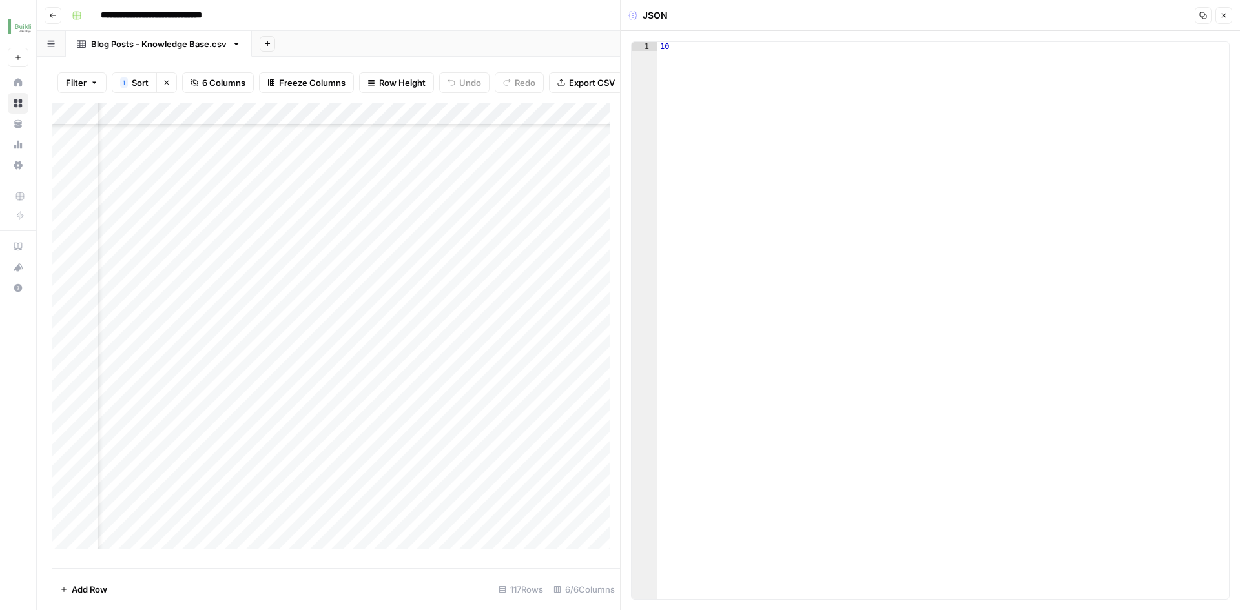
click at [703, 77] on div "10" at bounding box center [943, 329] width 572 height 575
type textarea "**"
click at [1214, 19] on div "Copy Close" at bounding box center [1213, 15] width 37 height 17
click at [1221, 18] on icon "button" at bounding box center [1224, 16] width 8 height 8
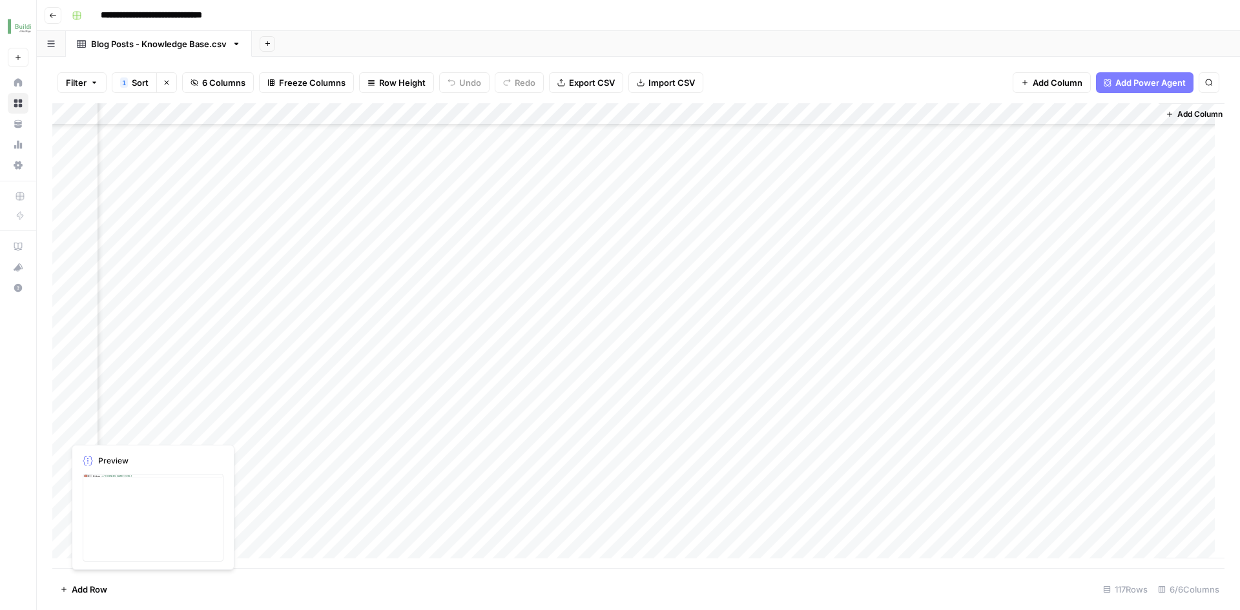
scroll to position [1679, 150]
click at [878, 189] on div "Add Column" at bounding box center [638, 335] width 1172 height 465
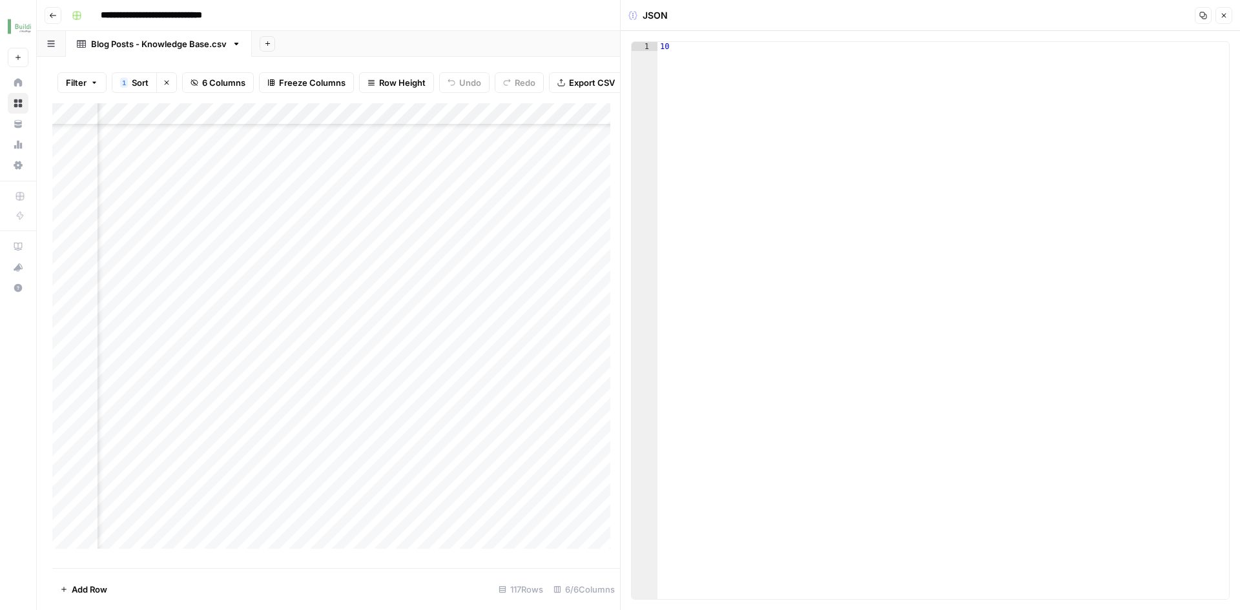
type textarea "**"
click at [725, 95] on div "10" at bounding box center [943, 329] width 572 height 575
click at [678, 47] on div "10" at bounding box center [943, 329] width 572 height 575
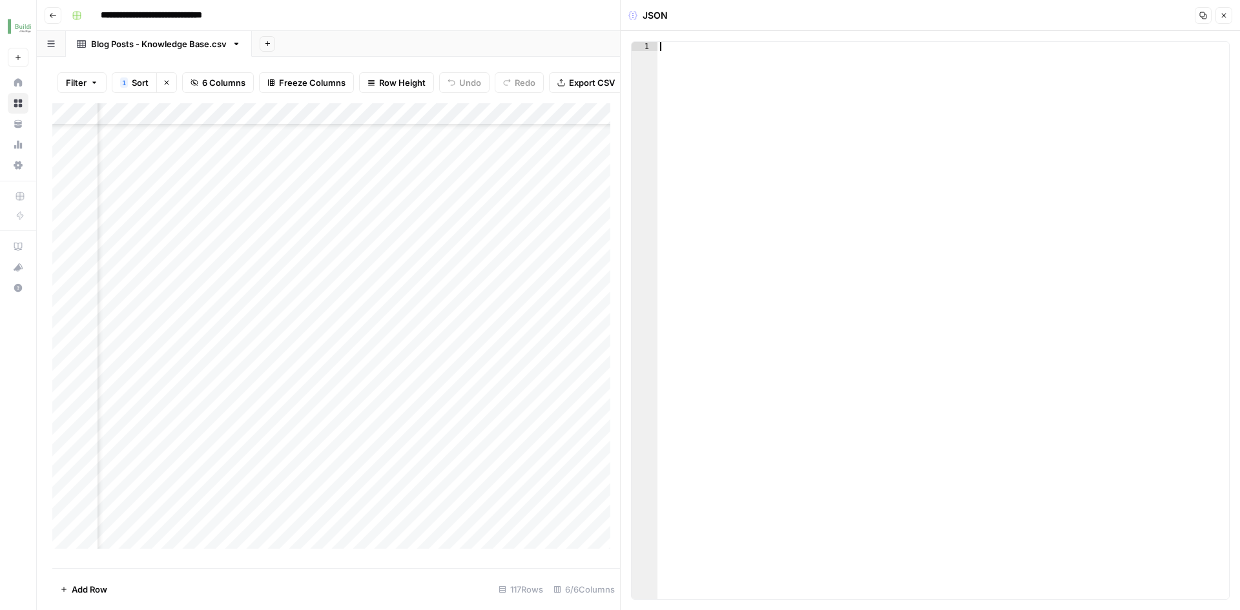
click at [780, 70] on div at bounding box center [943, 329] width 572 height 575
type textarea "**"
click at [1224, 12] on icon "button" at bounding box center [1224, 16] width 8 height 8
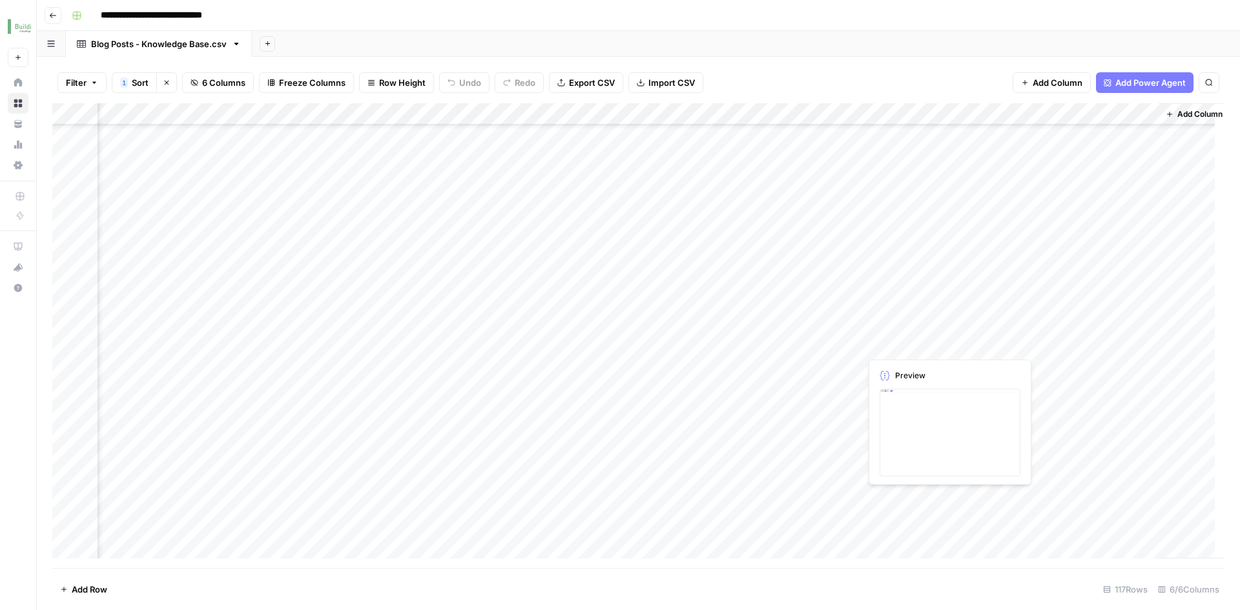
click at [877, 342] on div "Add Column" at bounding box center [638, 335] width 1172 height 465
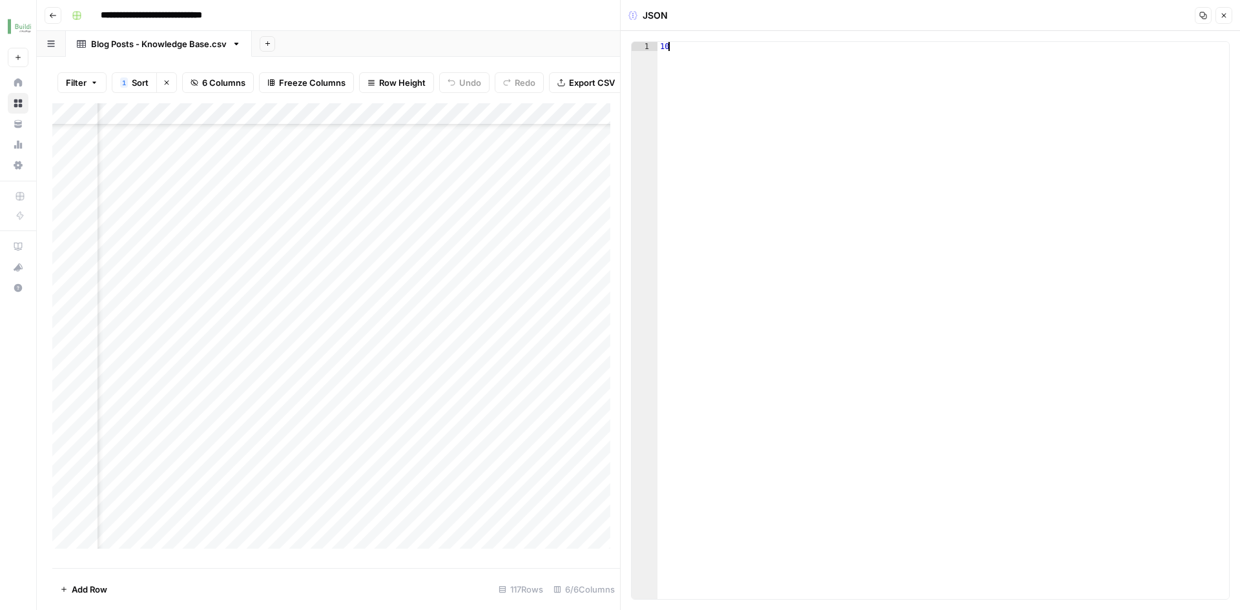
click at [703, 49] on div "10" at bounding box center [943, 329] width 572 height 575
type textarea "**"
click at [1223, 19] on button "Close" at bounding box center [1224, 15] width 17 height 17
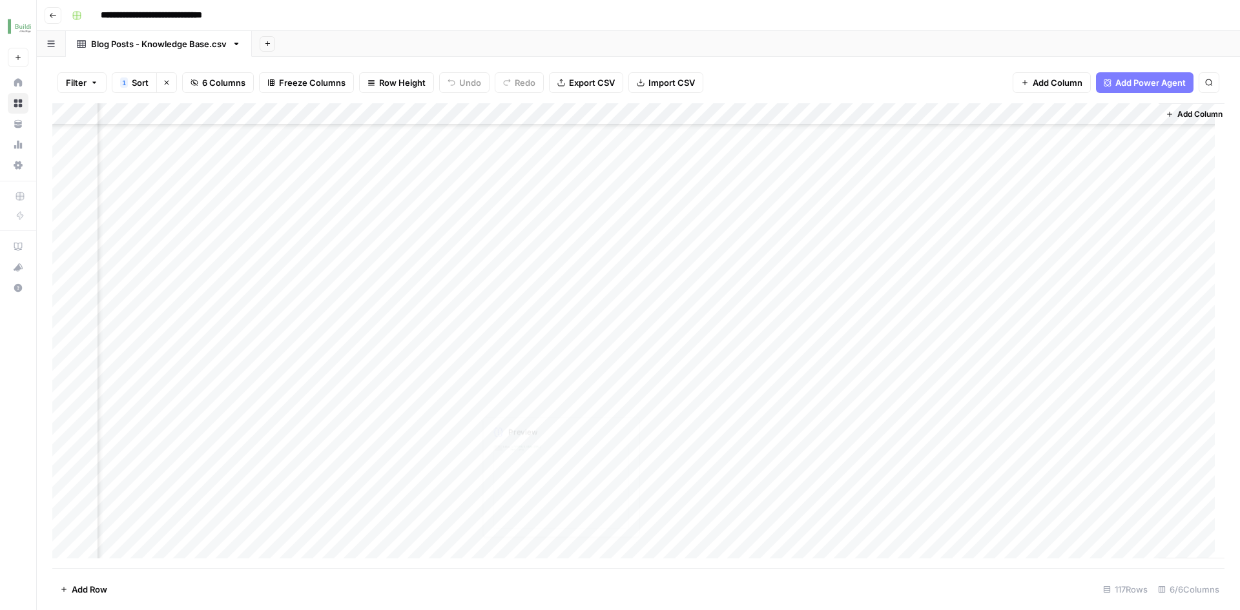
scroll to position [1873, 150]
click at [880, 392] on div "Add Column" at bounding box center [638, 335] width 1172 height 465
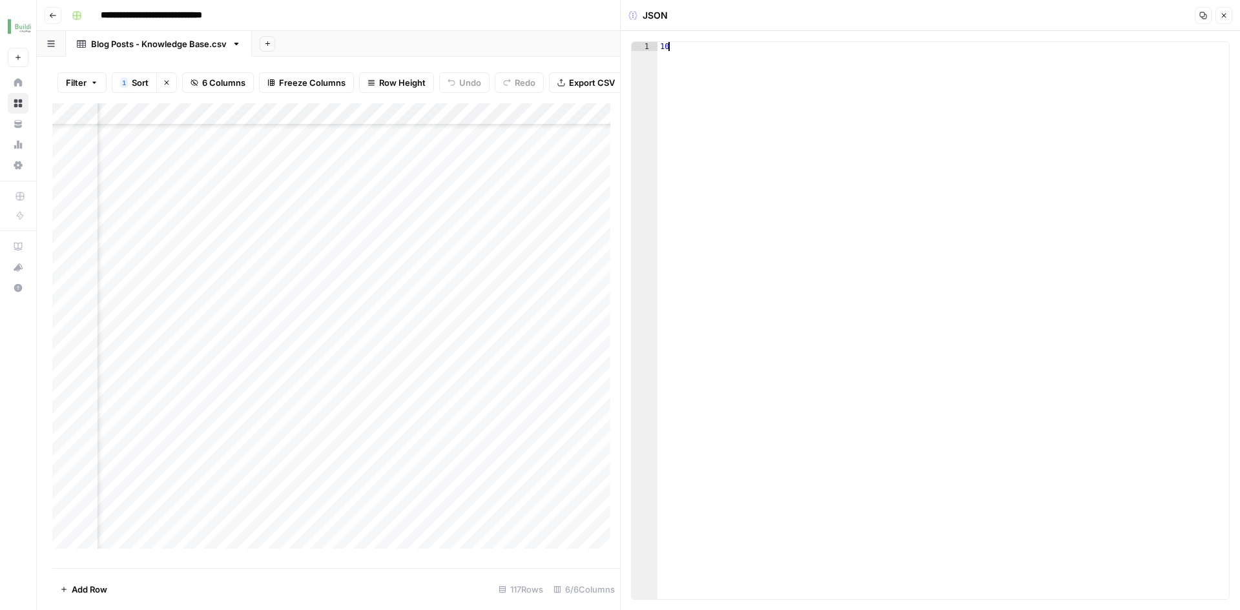
click at [737, 78] on div "10" at bounding box center [943, 329] width 572 height 575
type textarea "**"
click at [1218, 16] on button "Close" at bounding box center [1224, 15] width 17 height 17
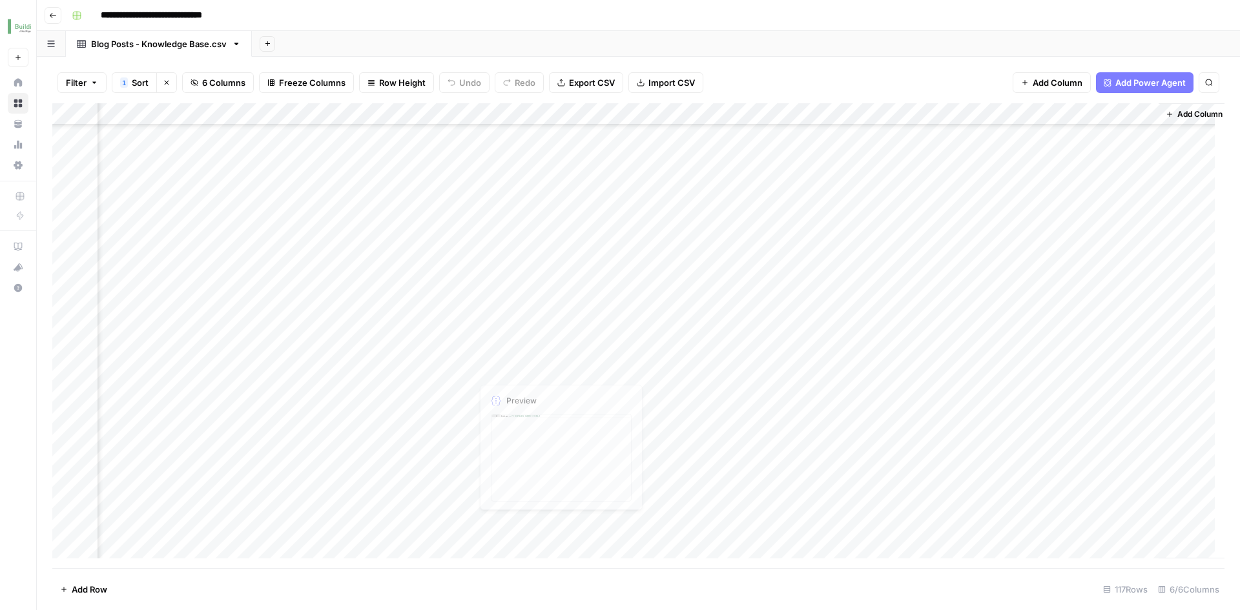
scroll to position [2002, 150]
click at [889, 327] on div "Add Column" at bounding box center [638, 335] width 1172 height 465
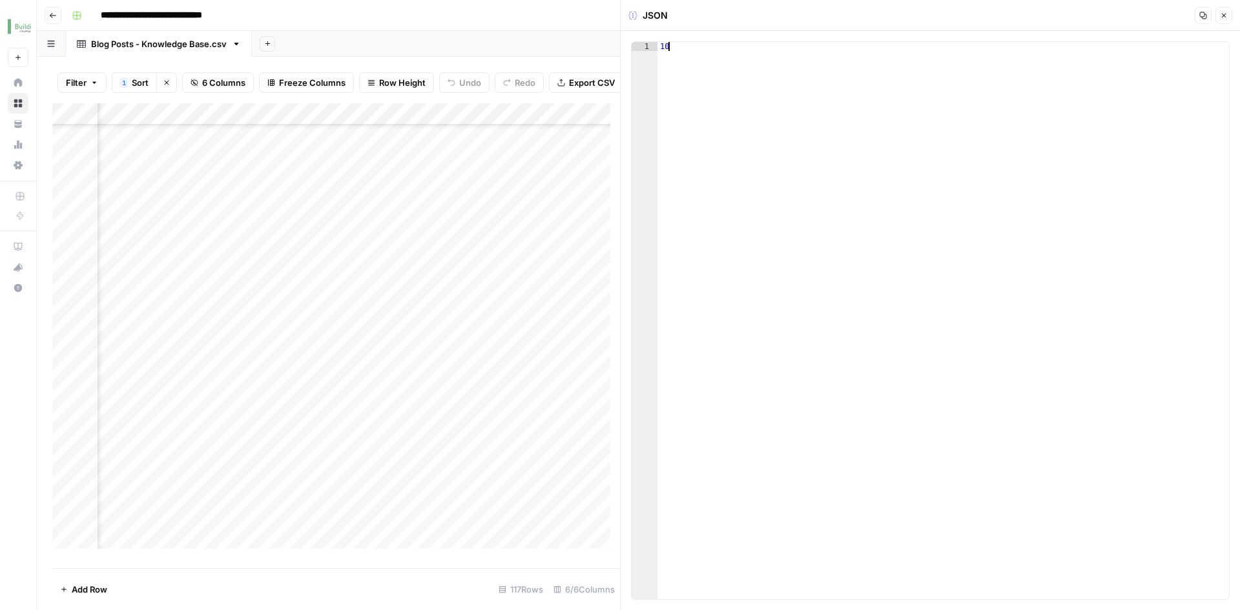
click at [792, 76] on div "10" at bounding box center [943, 329] width 572 height 575
type textarea "**"
click at [1223, 16] on icon "button" at bounding box center [1224, 16] width 8 height 8
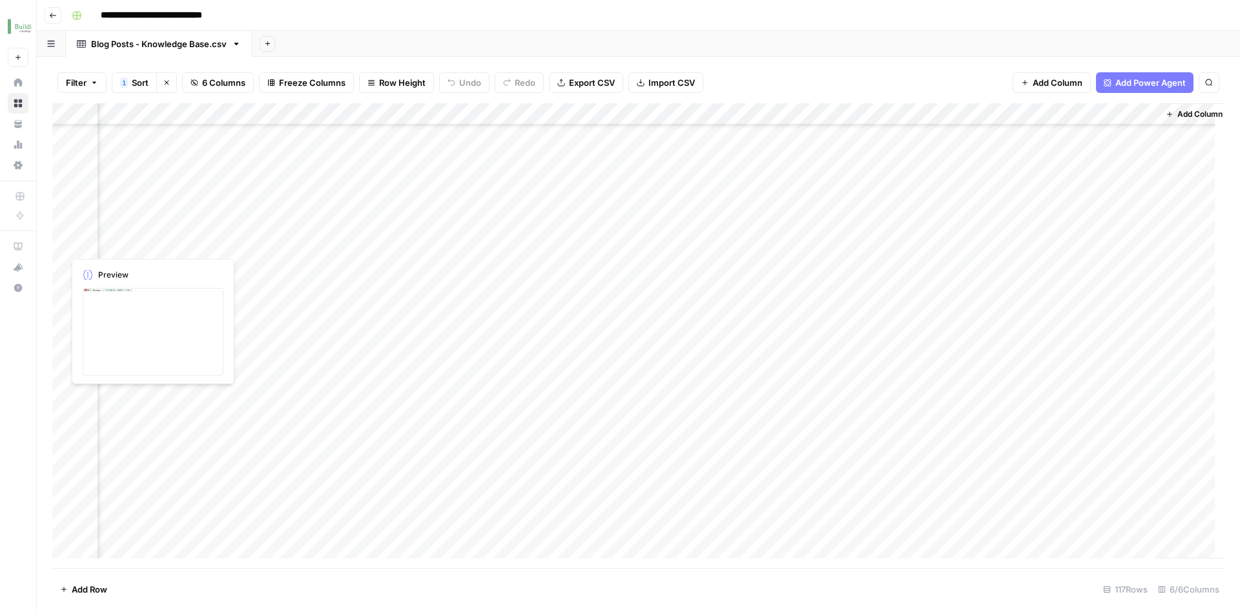
scroll to position [2157, 150]
click at [874, 327] on div "Add Column" at bounding box center [638, 335] width 1172 height 465
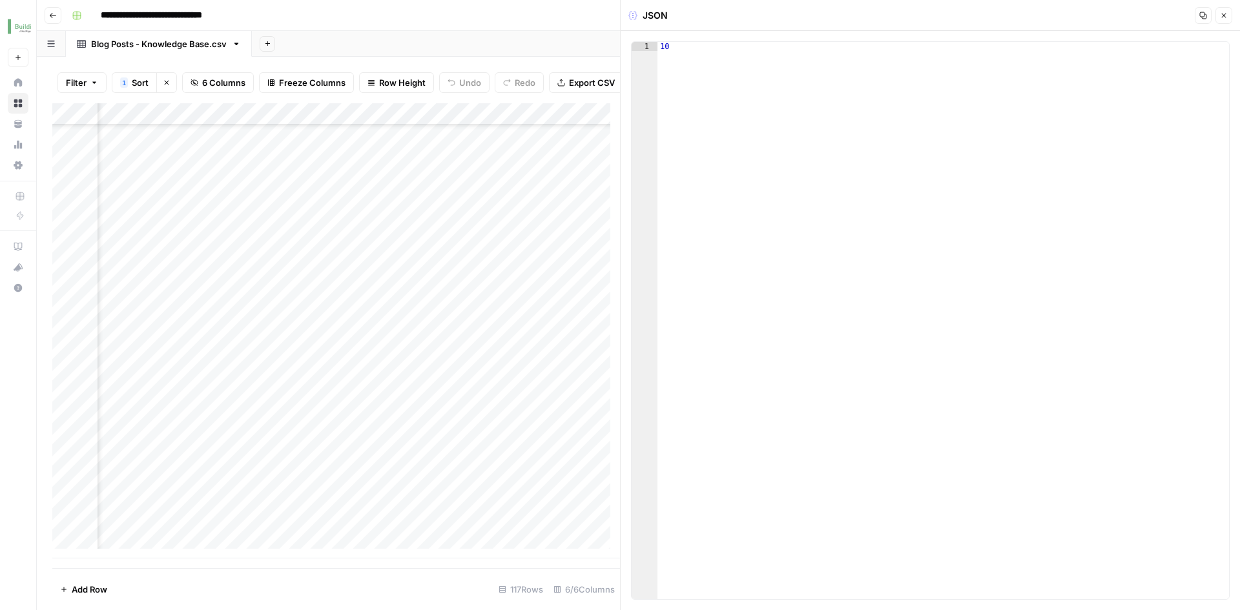
click at [718, 92] on div "10" at bounding box center [943, 329] width 572 height 575
type textarea "**"
click at [604, 23] on div "**********" at bounding box center [647, 15] width 1161 height 21
click at [1224, 23] on button "Close" at bounding box center [1224, 15] width 17 height 17
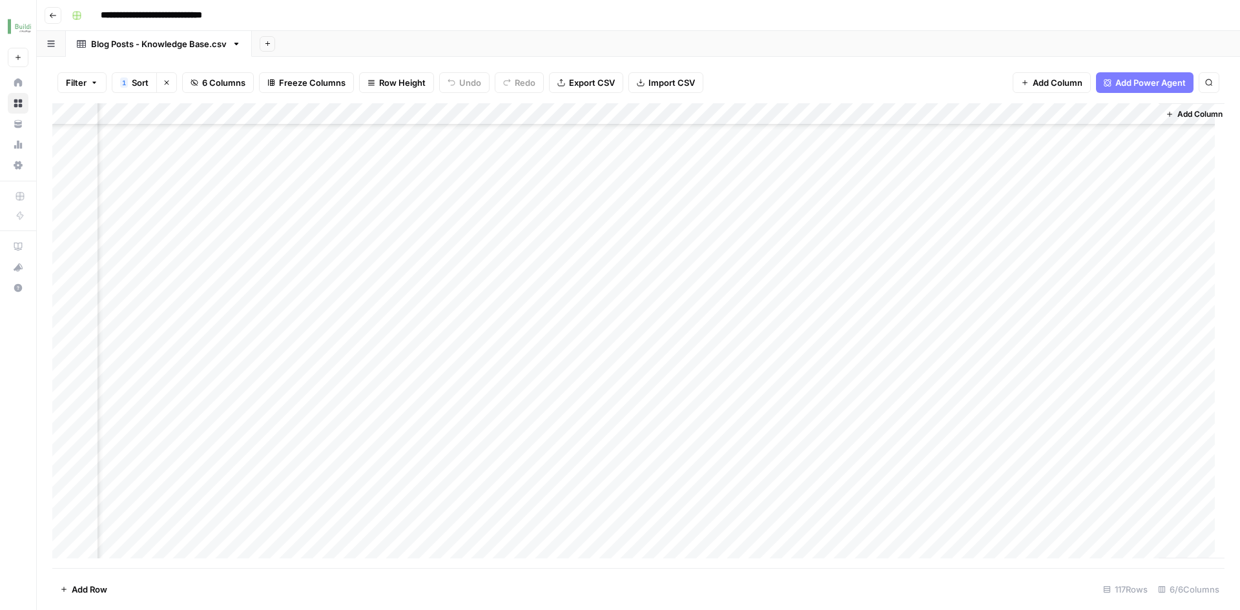
scroll to position [0, 150]
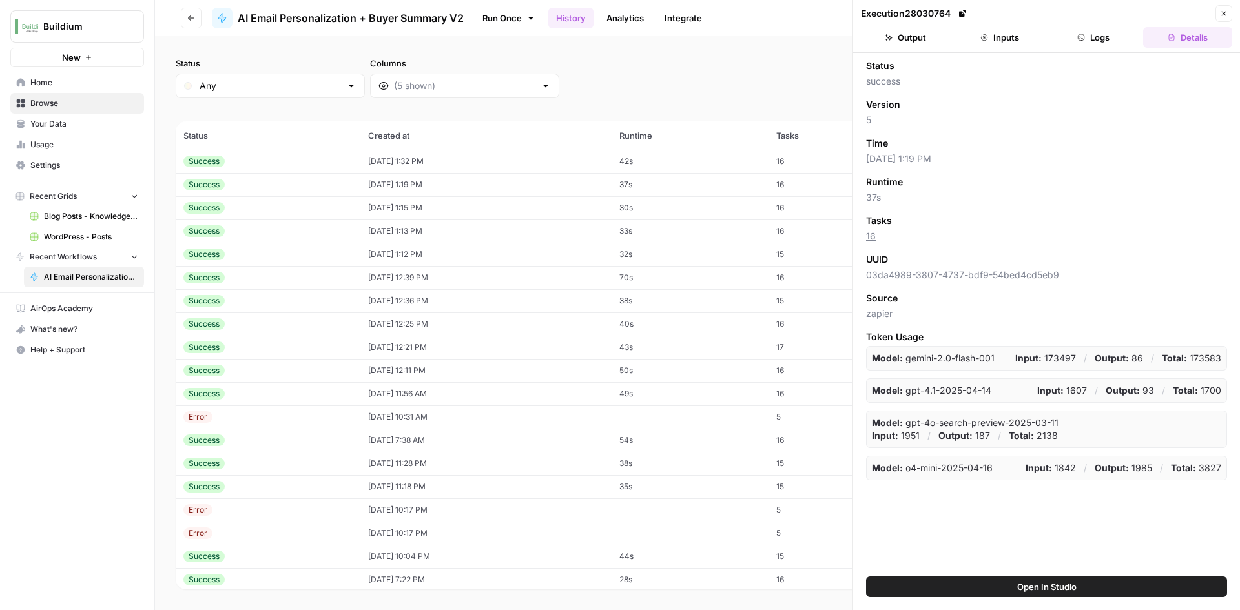
click at [409, 150] on td "[DATE] 1:32 PM" at bounding box center [485, 161] width 251 height 23
click at [896, 53] on div "Status success Version 5 Time [DATE] 1:32 PM Runtime 42s Tasks 16 UUID 5082a825…" at bounding box center [1046, 315] width 387 height 524
click at [899, 40] on button "Output" at bounding box center [905, 37] width 89 height 21
